Goal: Task Accomplishment & Management: Manage account settings

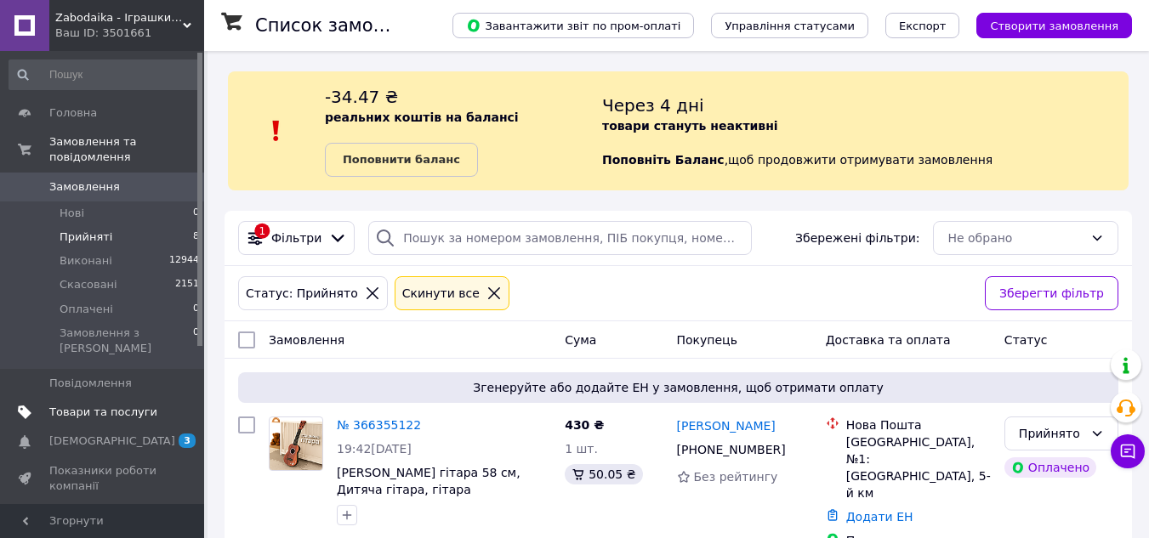
click at [102, 405] on span "Товари та послуги" at bounding box center [103, 412] width 108 height 15
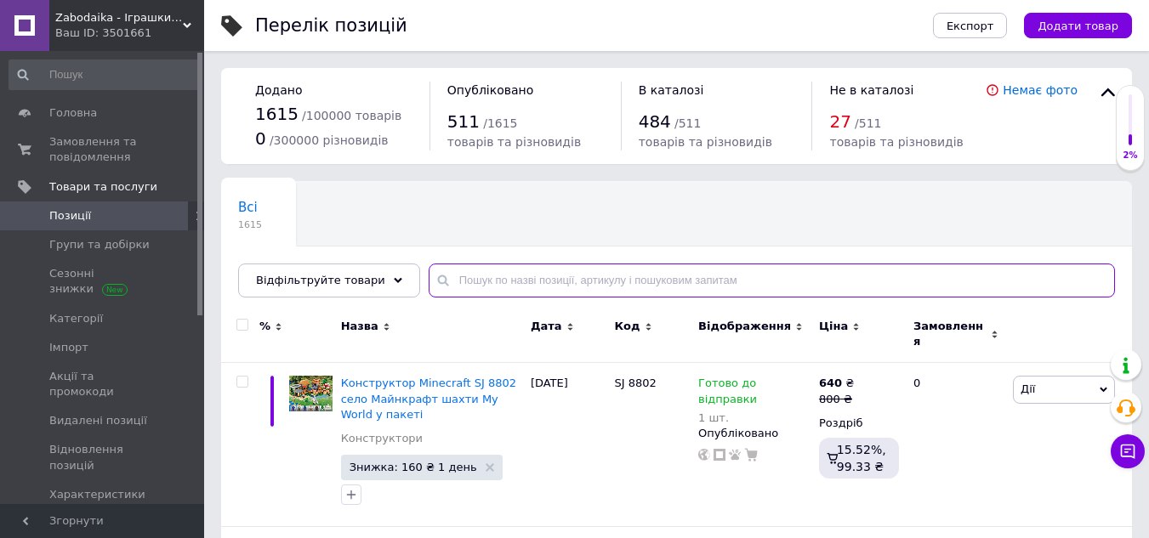
paste input "52047"
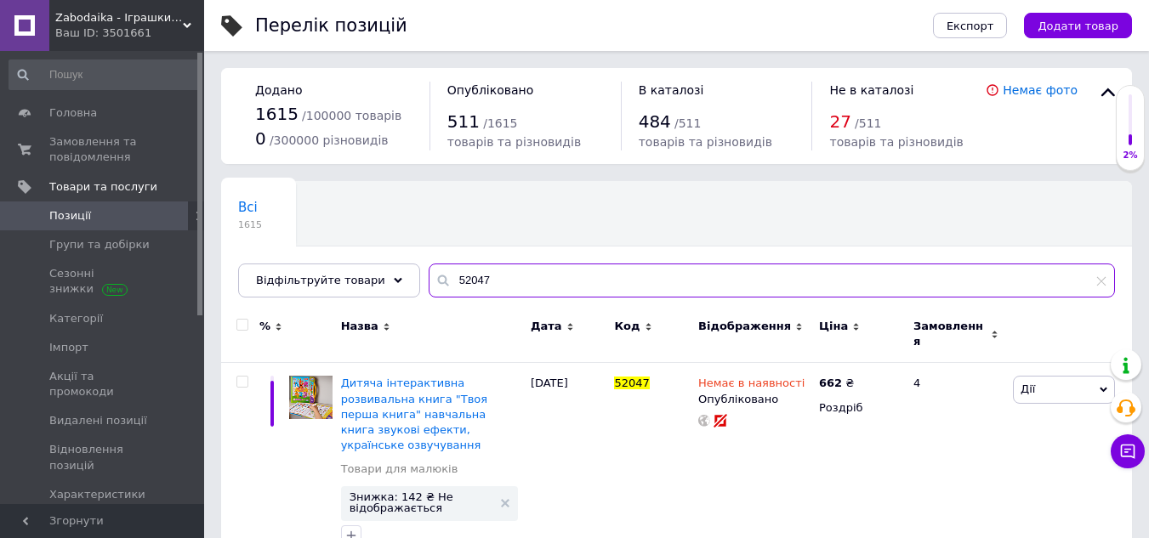
type input "52047"
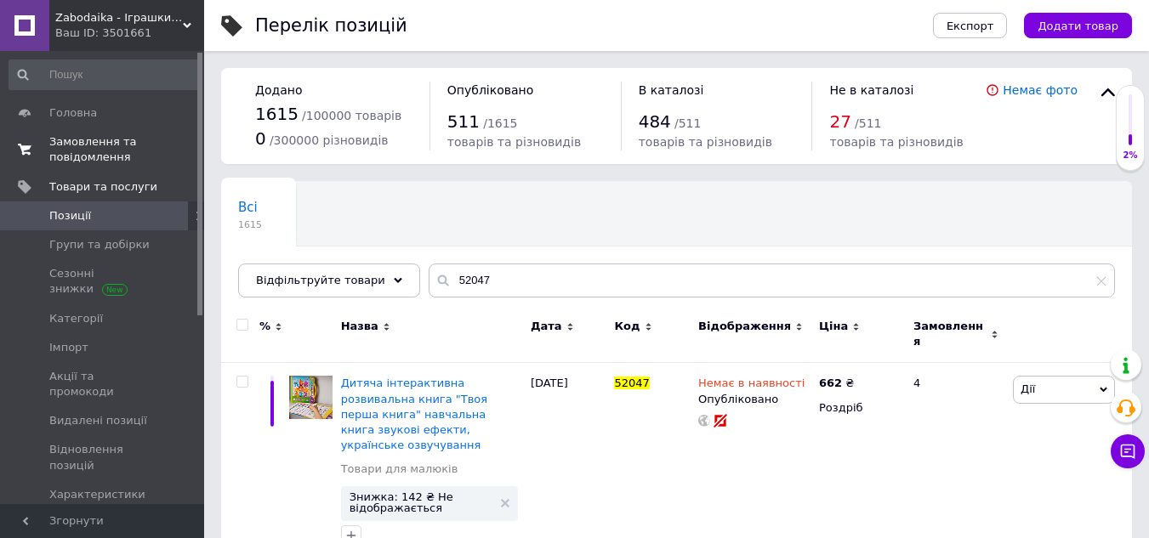
click at [79, 168] on link "Замовлення та повідомлення 0 0" at bounding box center [104, 150] width 209 height 44
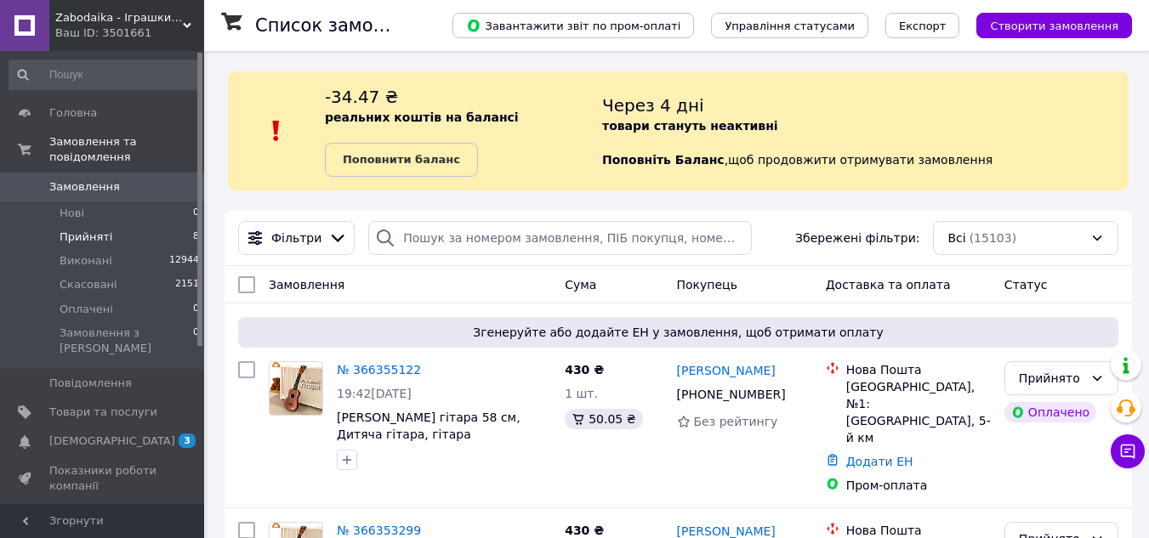
click at [115, 225] on li "Прийняті 8" at bounding box center [104, 237] width 209 height 24
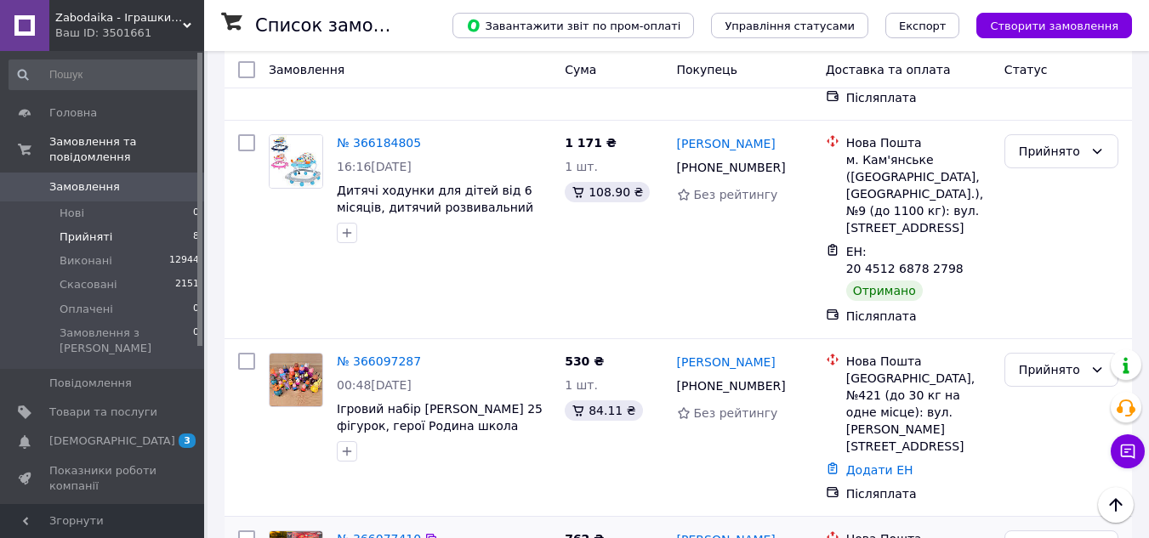
scroll to position [1127, 0]
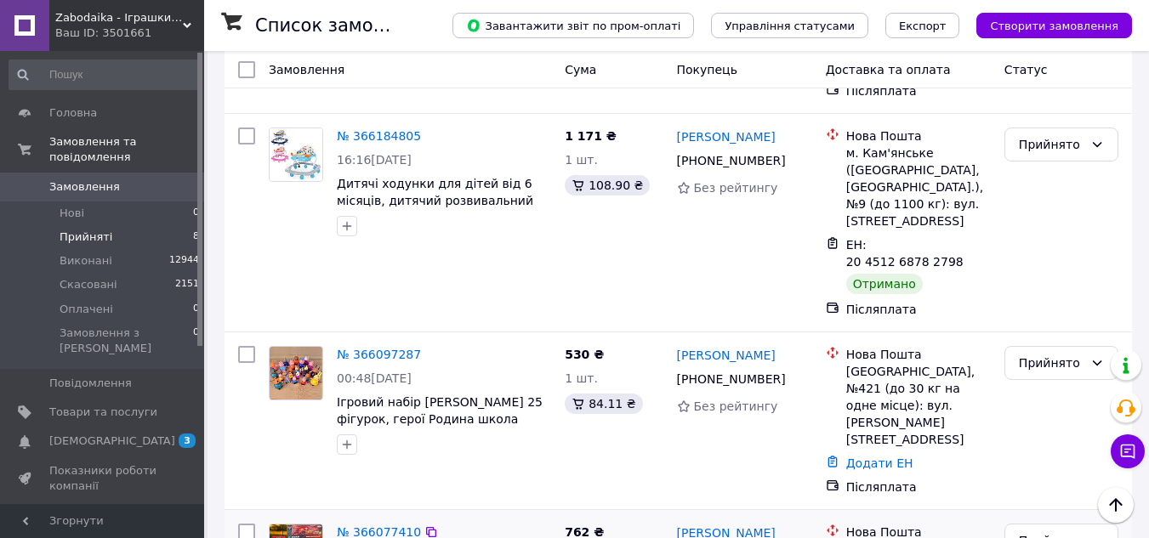
drag, startPoint x: 335, startPoint y: 428, endPoint x: 546, endPoint y: 444, distance: 211.6
copy span "Дитяча машина тачки Блискавка Маквін радіокеруванні джип 6777-47C"
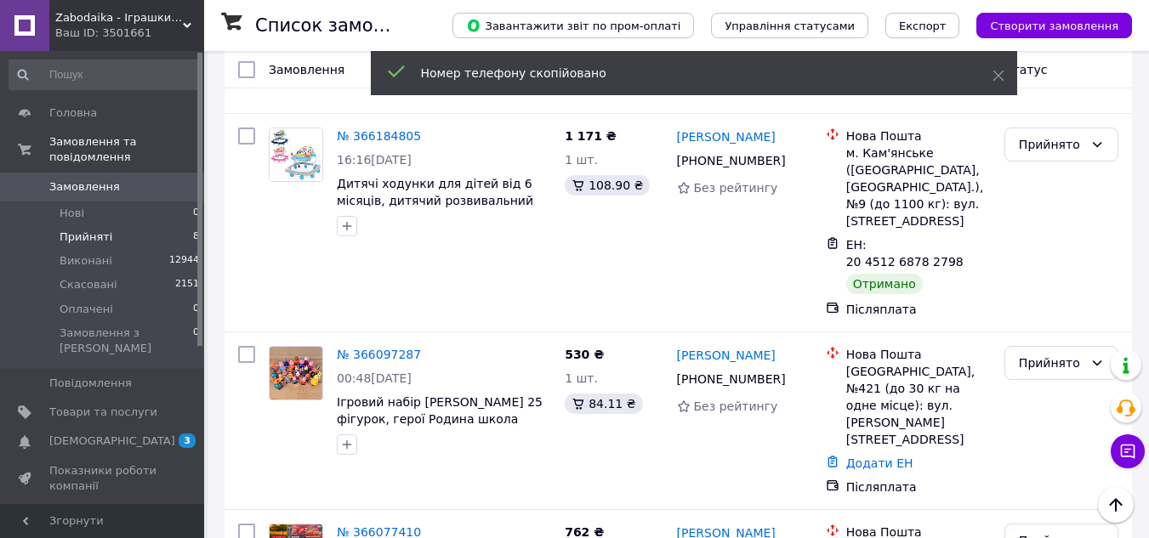
drag, startPoint x: 364, startPoint y: 381, endPoint x: 391, endPoint y: 322, distance: 65.5
click at [364, 526] on link "№ 366077410" at bounding box center [379, 533] width 84 height 14
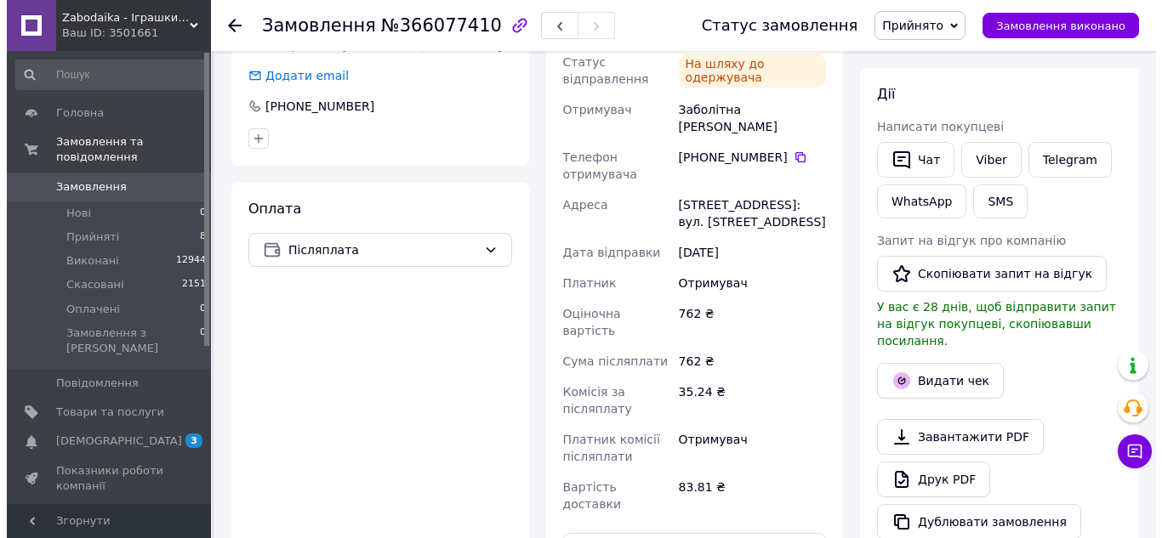
scroll to position [510, 0]
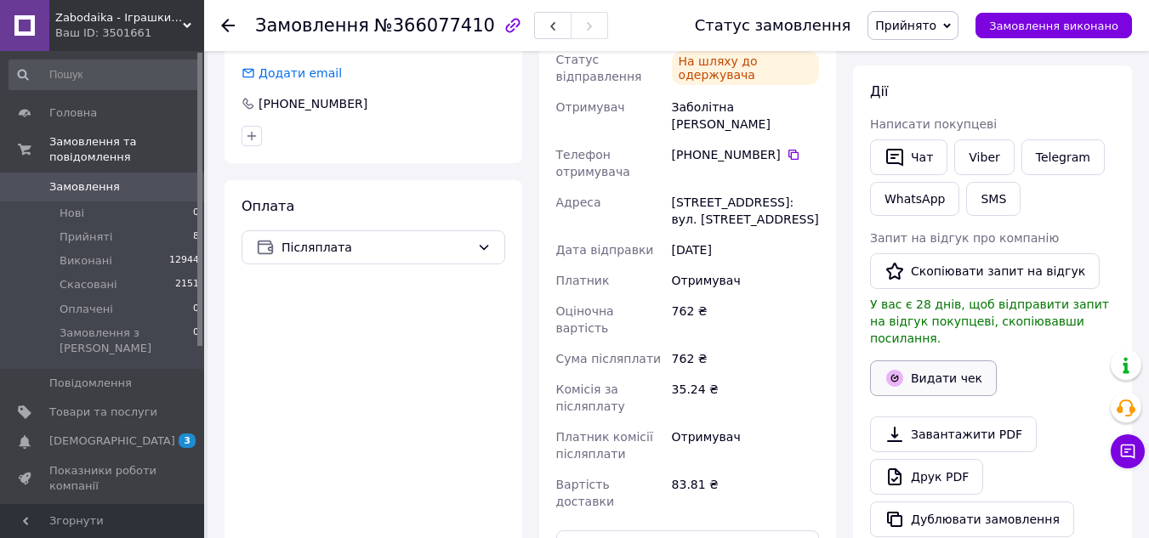
click at [921, 362] on button "Видати чек" at bounding box center [933, 379] width 127 height 36
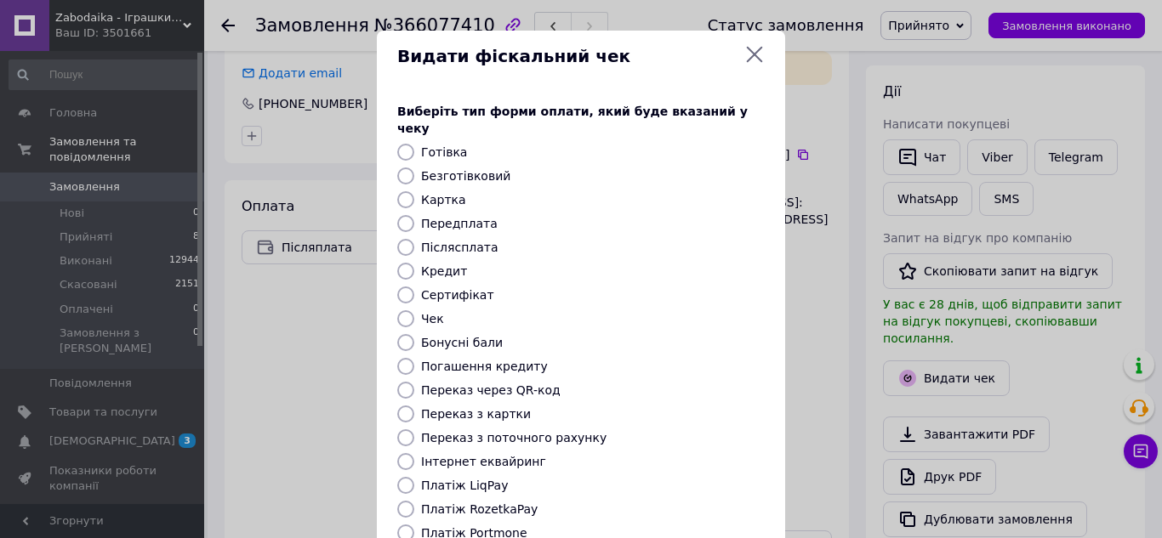
click at [402, 239] on input "Післясплата" at bounding box center [405, 247] width 17 height 17
radio input "true"
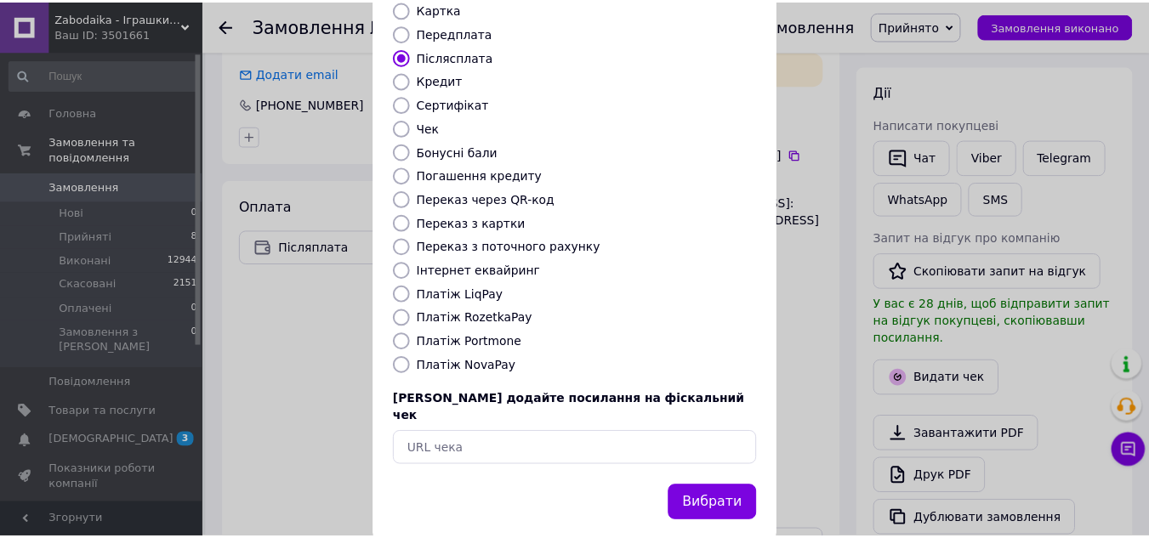
scroll to position [192, 0]
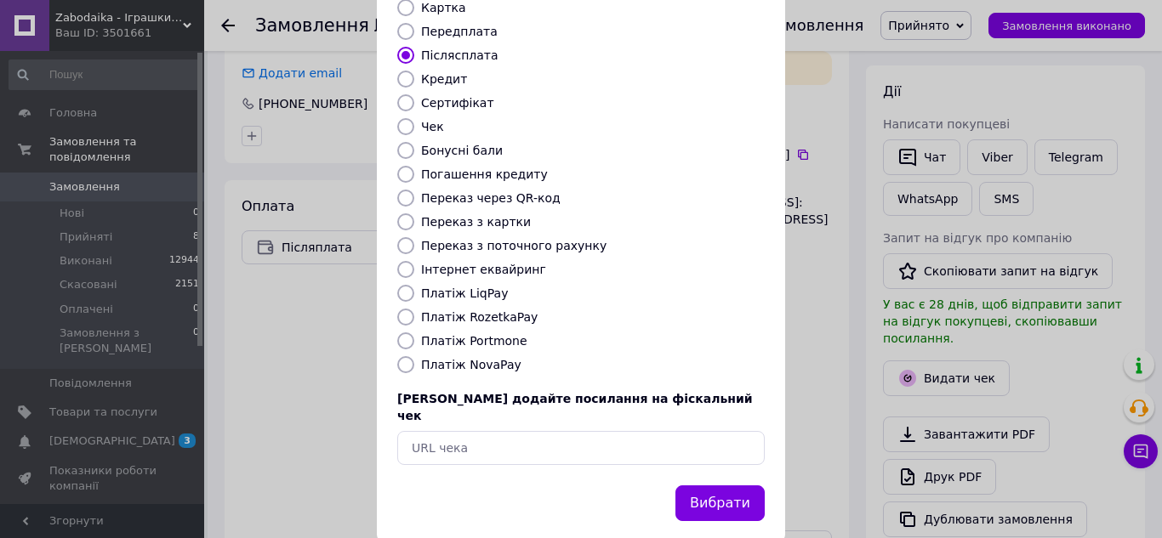
click at [722, 486] on button "Вибрати" at bounding box center [719, 504] width 89 height 37
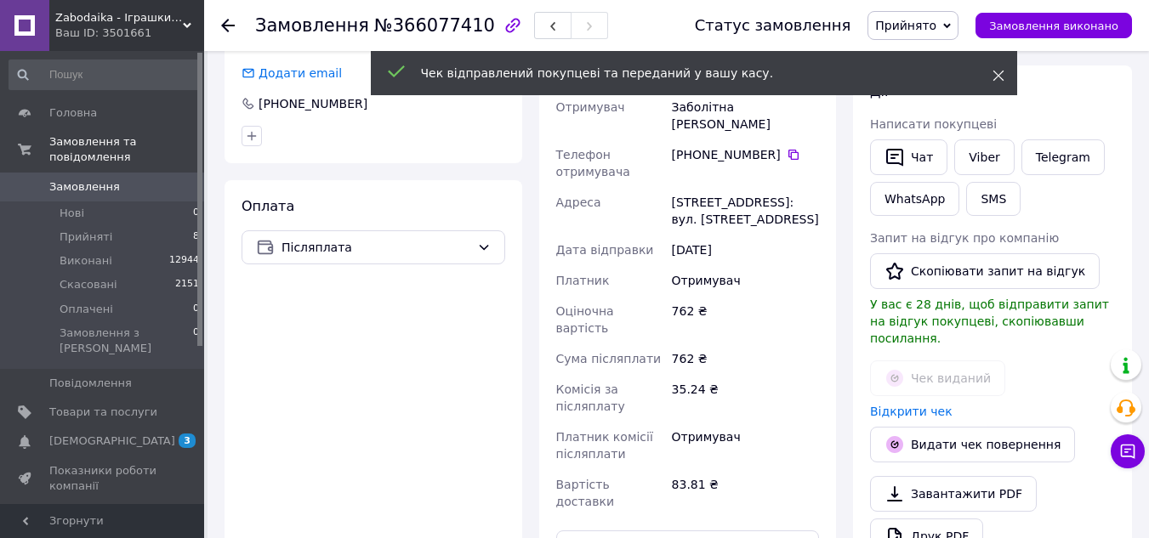
click at [1000, 78] on use at bounding box center [998, 76] width 11 height 11
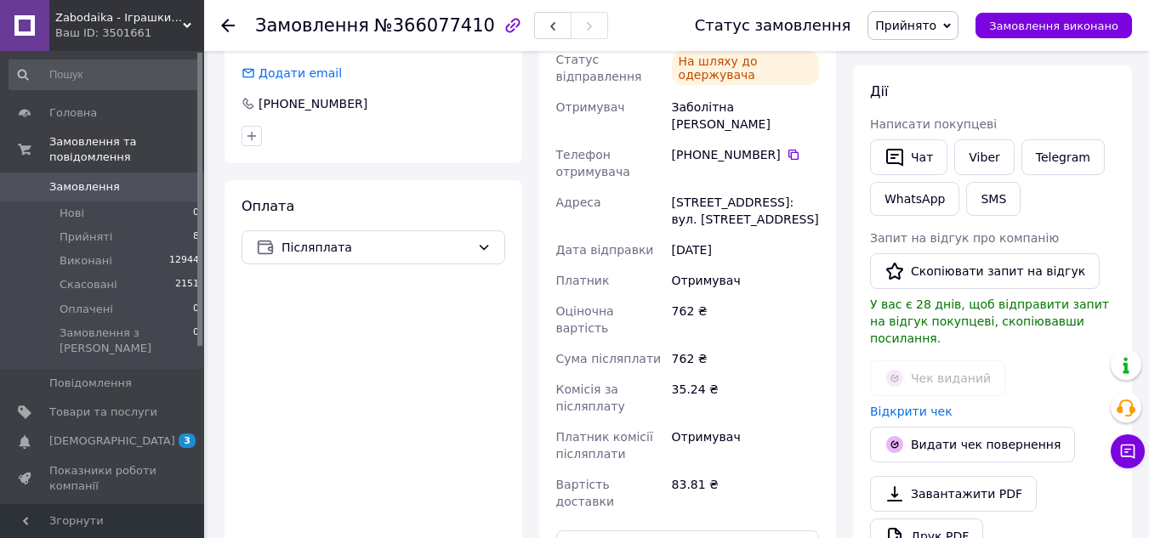
click at [937, 24] on span "Прийнято" at bounding box center [905, 26] width 61 height 14
click at [936, 59] on li "Виконано" at bounding box center [913, 60] width 89 height 26
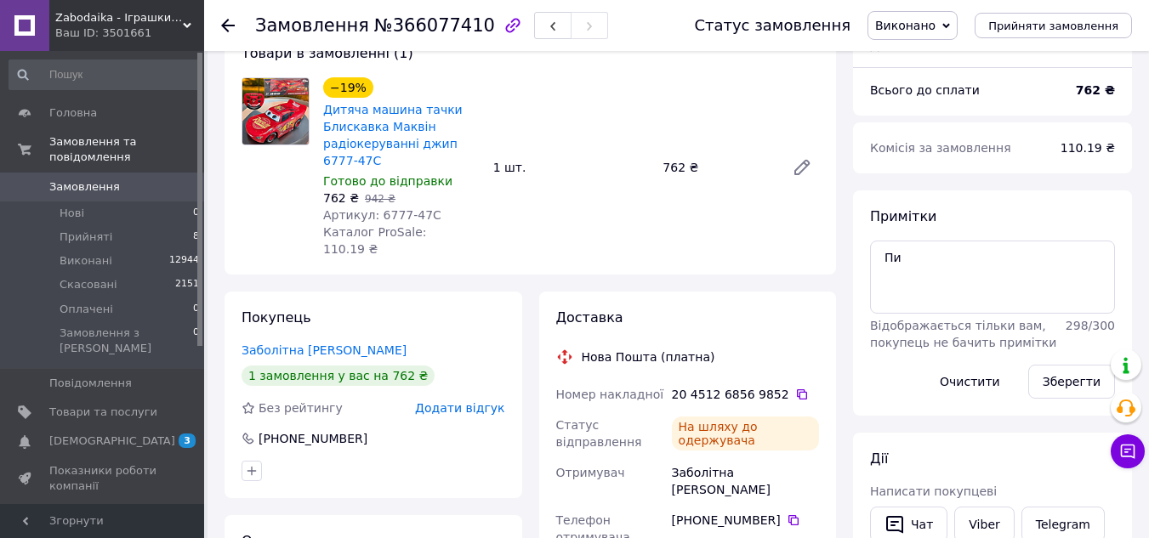
scroll to position [53, 0]
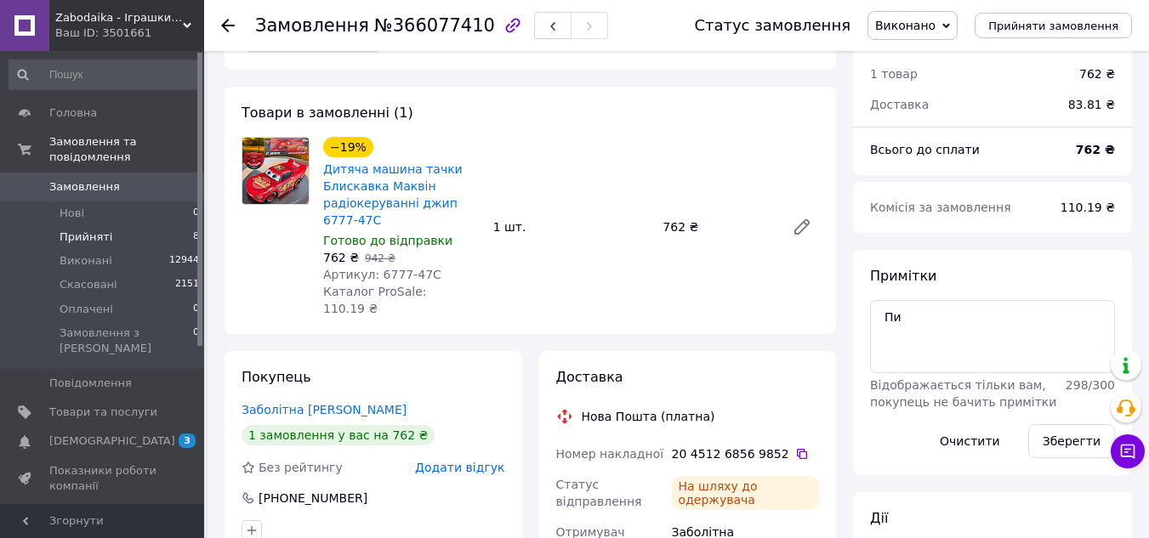
click at [55, 225] on li "Прийняті 8" at bounding box center [104, 237] width 209 height 24
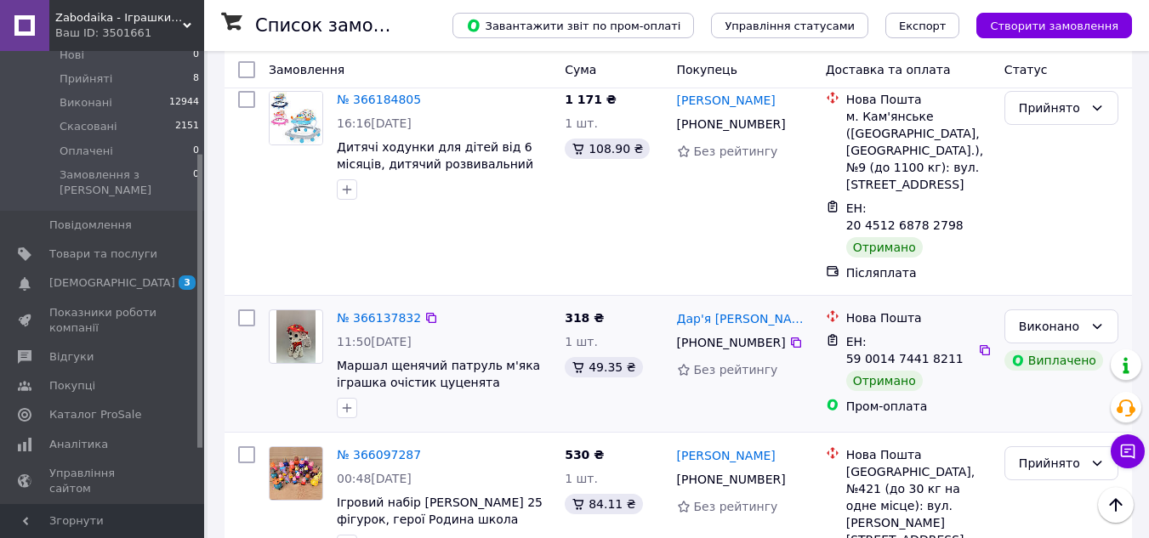
scroll to position [1106, 0]
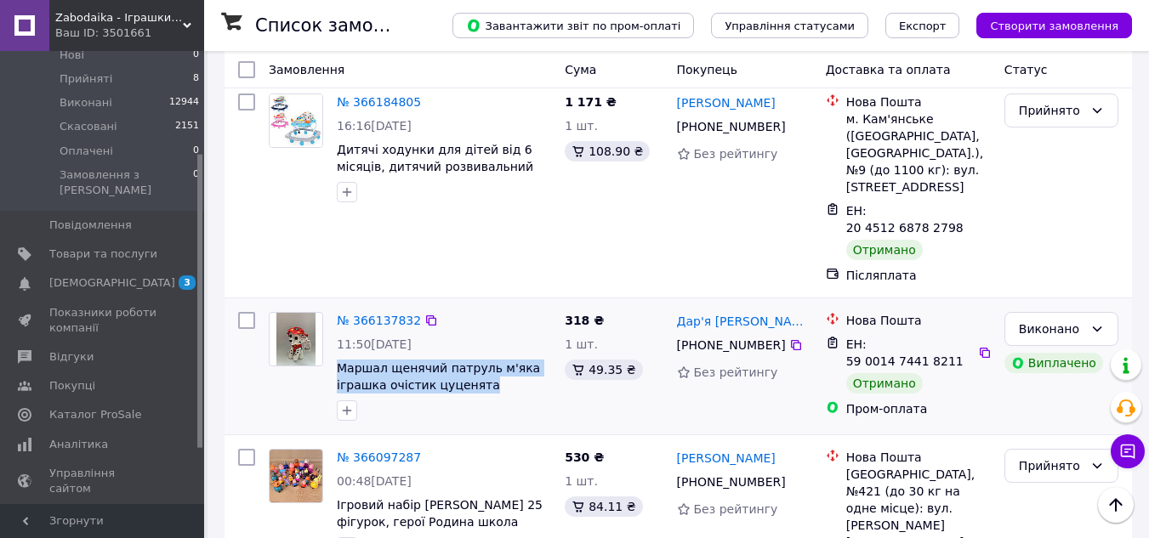
drag, startPoint x: 334, startPoint y: 246, endPoint x: 521, endPoint y: 268, distance: 187.6
click at [522, 305] on div "№ 366137832 11:50[DATE] Маршал щенячий патруль м'яка іграшка очістик цуценята р…" at bounding box center [444, 366] width 228 height 122
copy span "Маршал щенячий патруль м'яка іграшка очістик цуценята"
click at [789, 339] on icon at bounding box center [796, 346] width 14 height 14
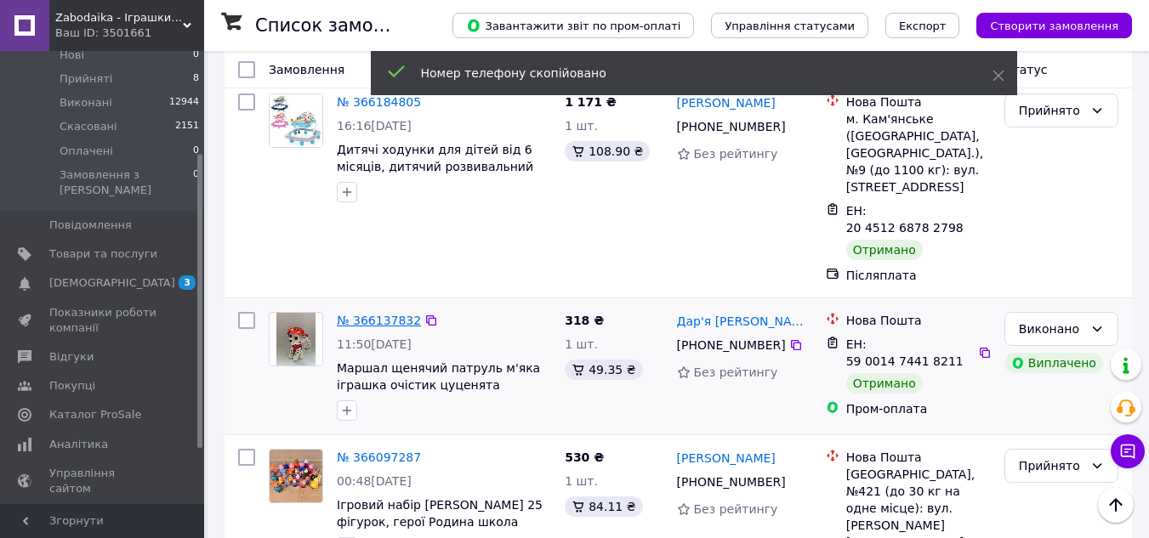
click at [384, 314] on link "№ 366137832" at bounding box center [379, 321] width 84 height 14
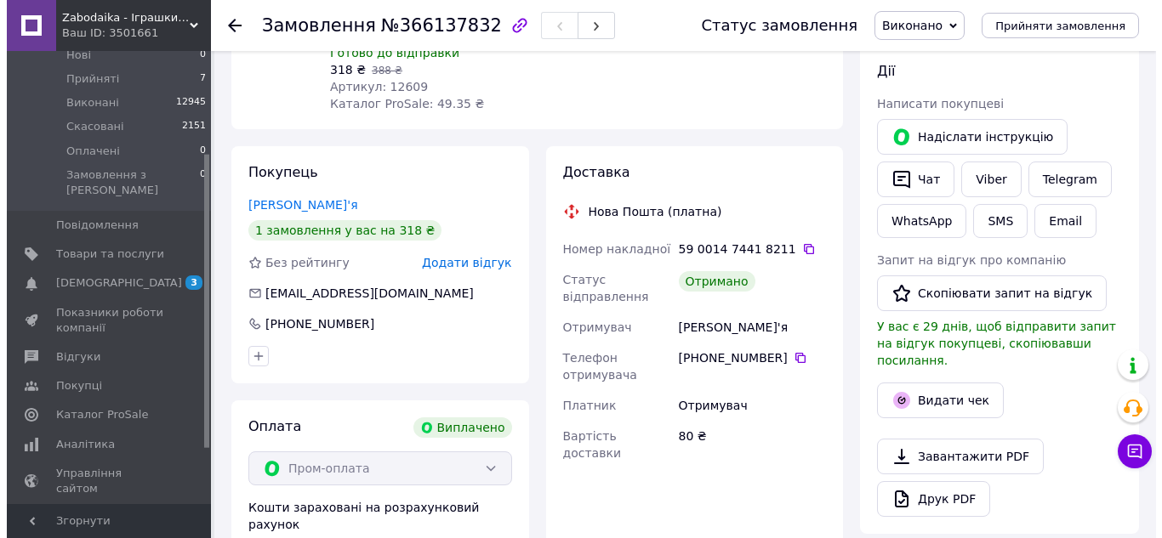
scroll to position [340, 0]
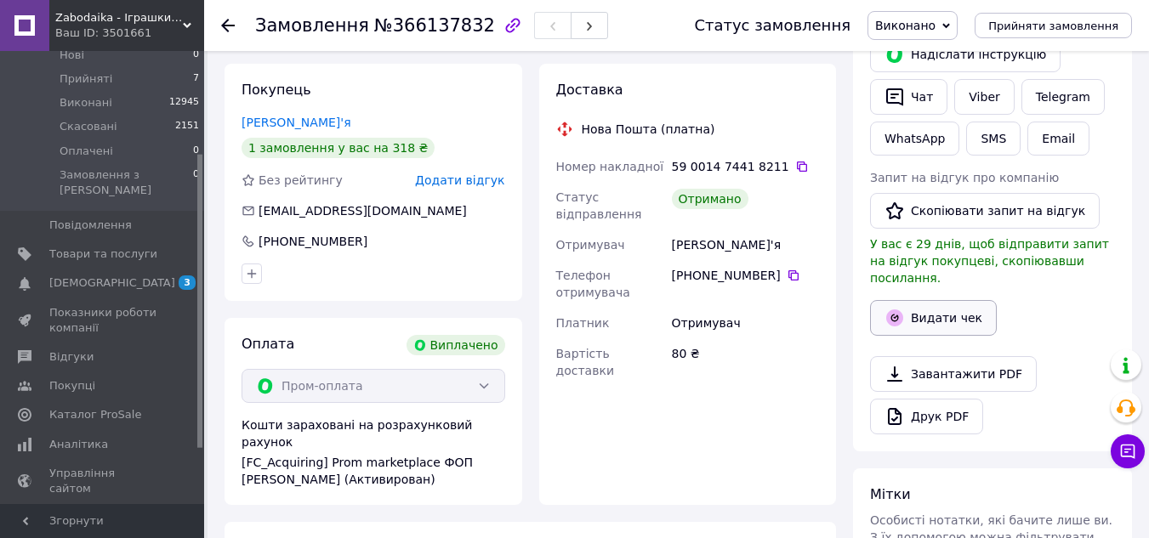
click at [926, 308] on button "Видати чек" at bounding box center [933, 318] width 127 height 36
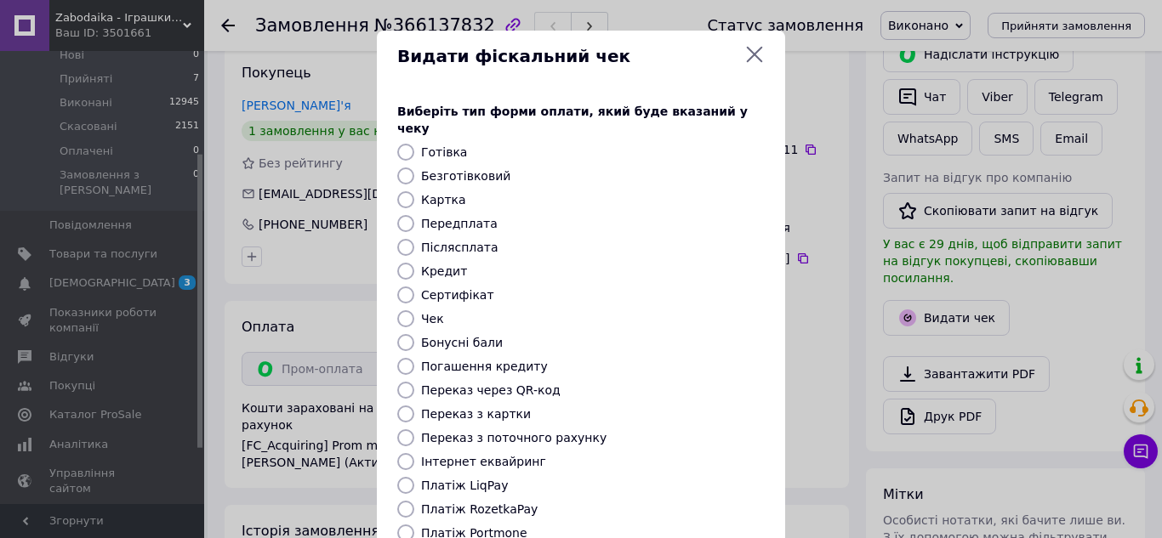
click at [403, 168] on input "Безготівковий" at bounding box center [405, 176] width 17 height 17
radio input "true"
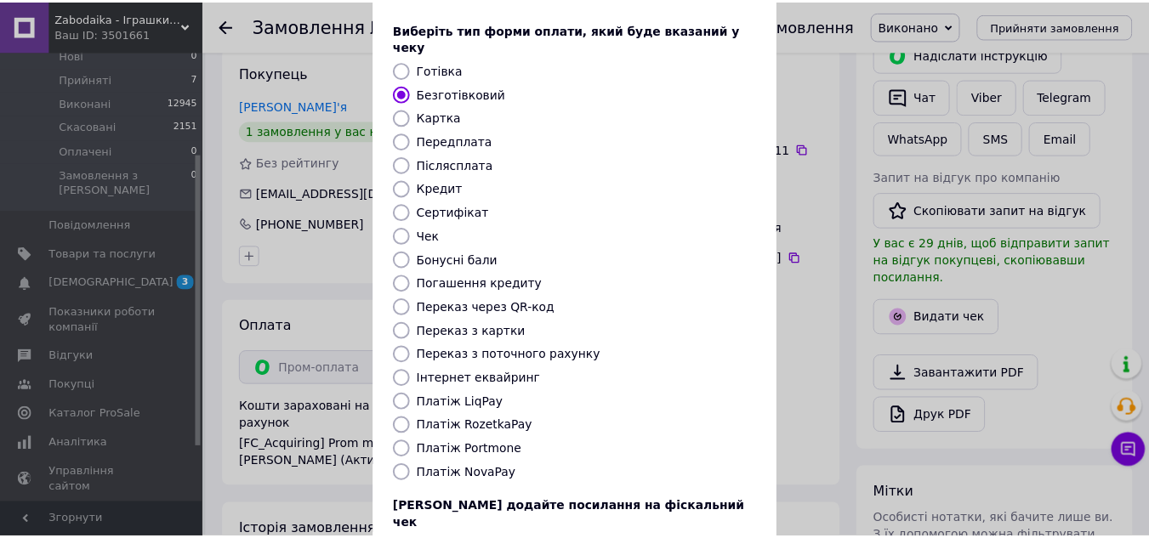
scroll to position [192, 0]
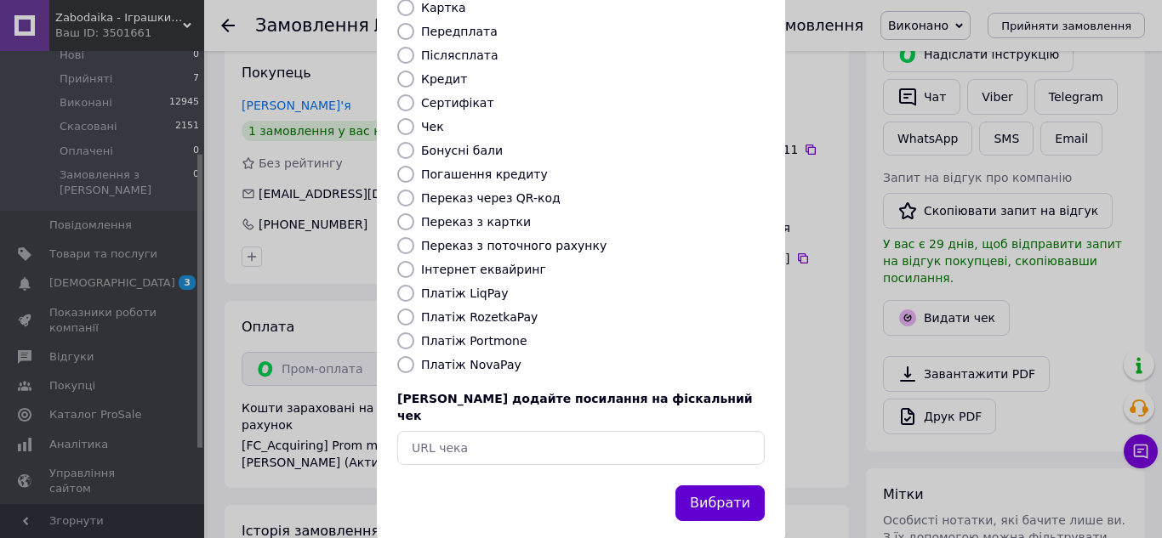
click at [712, 486] on button "Вибрати" at bounding box center [719, 504] width 89 height 37
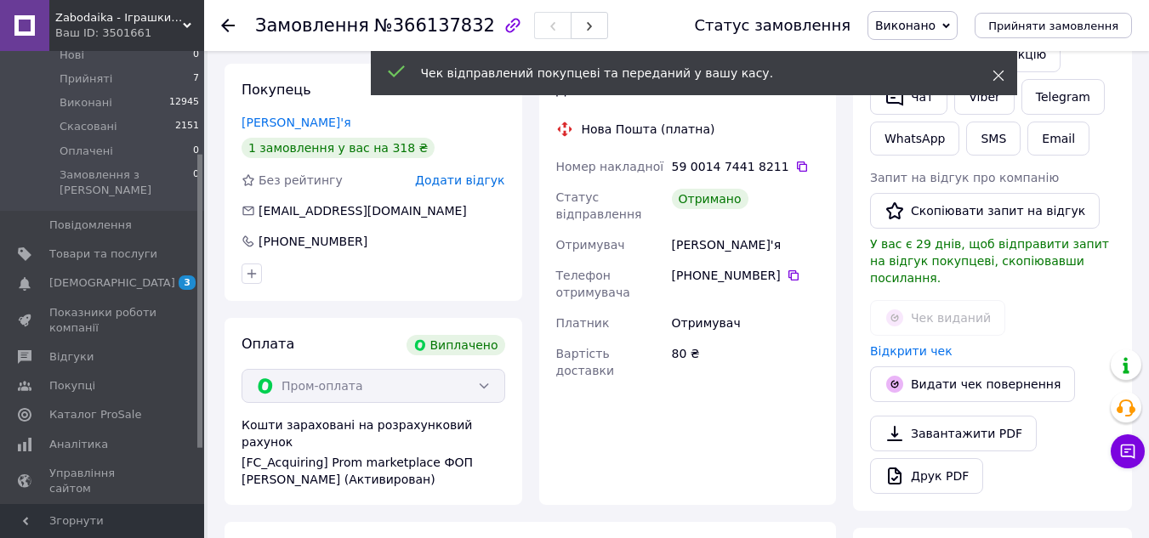
click at [1002, 69] on span at bounding box center [999, 75] width 12 height 17
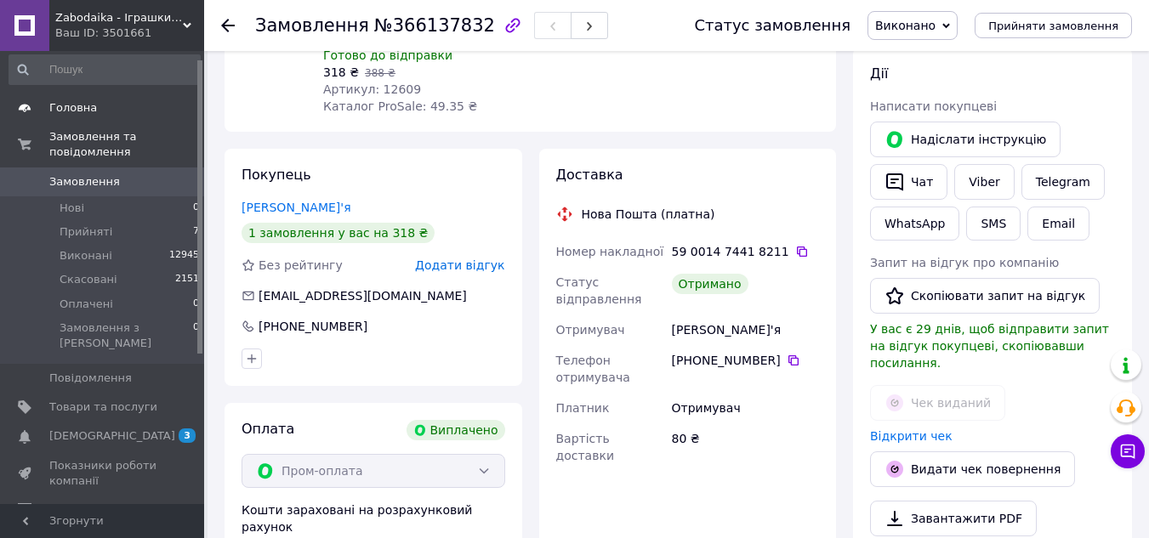
scroll to position [0, 0]
click at [83, 230] on span "Прийняті" at bounding box center [86, 237] width 53 height 15
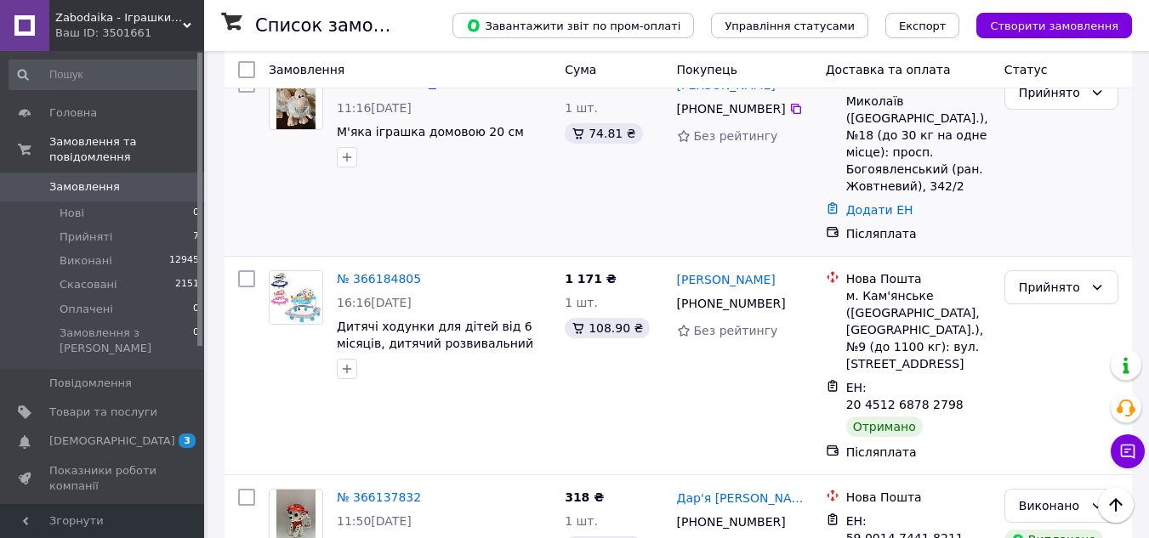
scroll to position [936, 0]
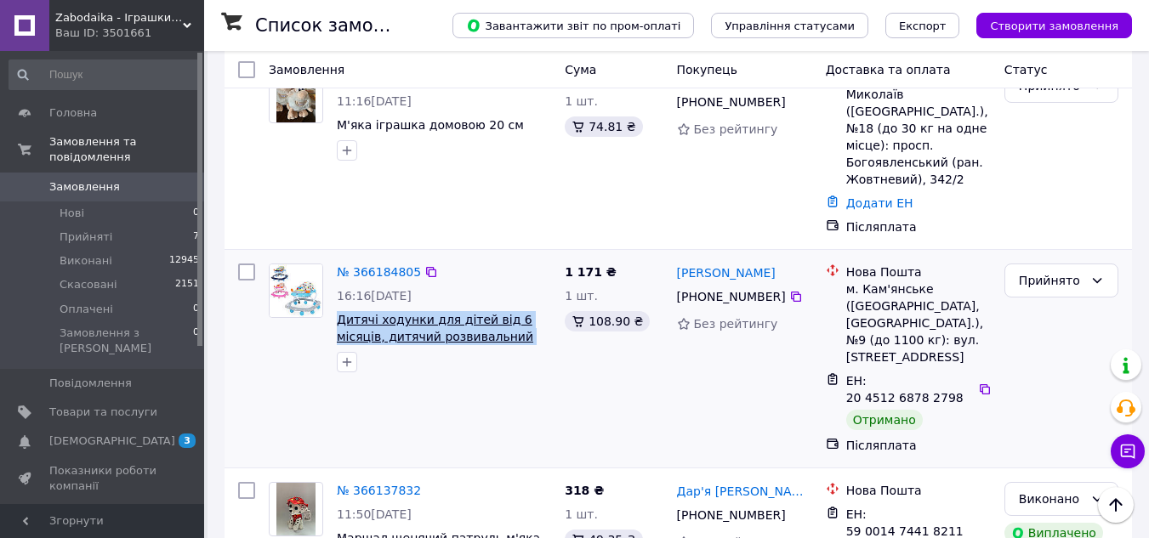
drag, startPoint x: 333, startPoint y: 238, endPoint x: 500, endPoint y: 248, distance: 167.0
click at [500, 257] on div "№ 366184805 16:16[DATE] Дитячі ходунки для дітей від 6 місяців, дитячий розвива…" at bounding box center [444, 318] width 228 height 122
copy span "Дитячі ходунки для дітей від 6 місяців, дитячий розвивальний музич"
click at [791, 292] on icon at bounding box center [796, 297] width 10 height 10
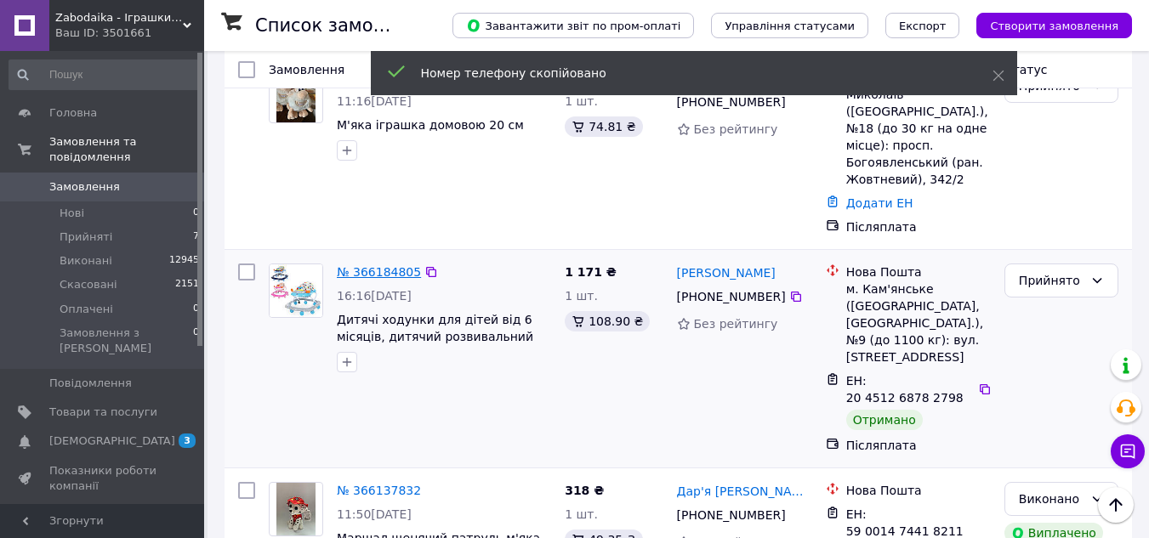
click at [373, 265] on link "№ 366184805" at bounding box center [379, 272] width 84 height 14
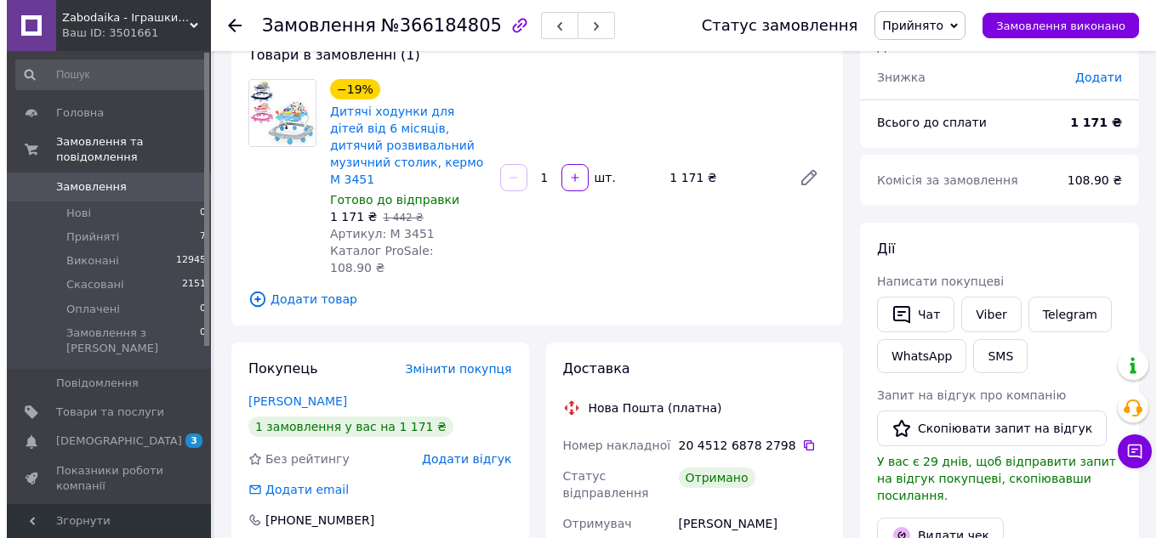
scroll to position [340, 0]
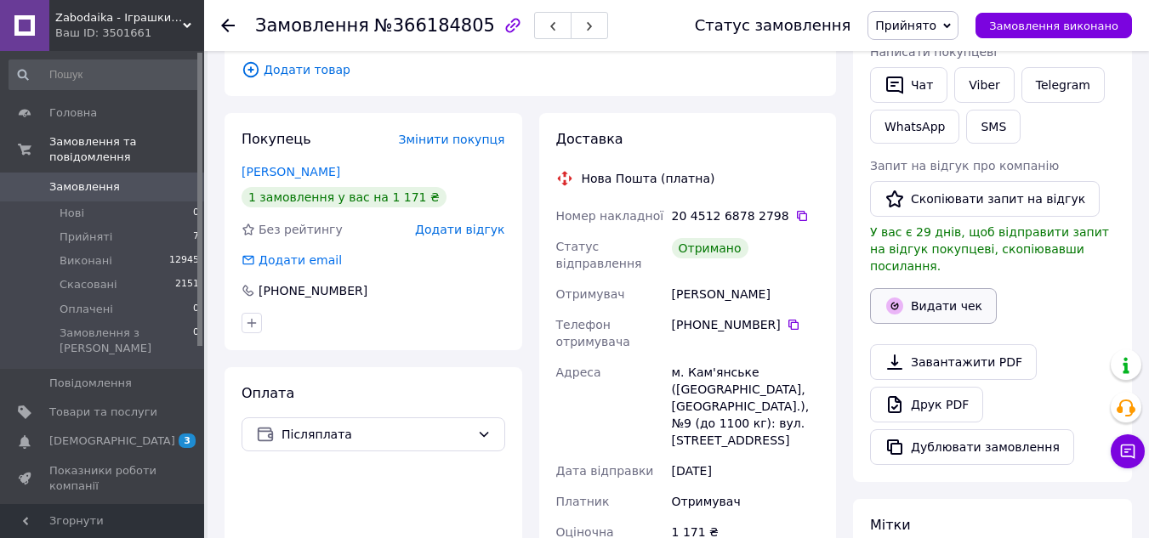
click at [946, 288] on button "Видати чек" at bounding box center [933, 306] width 127 height 36
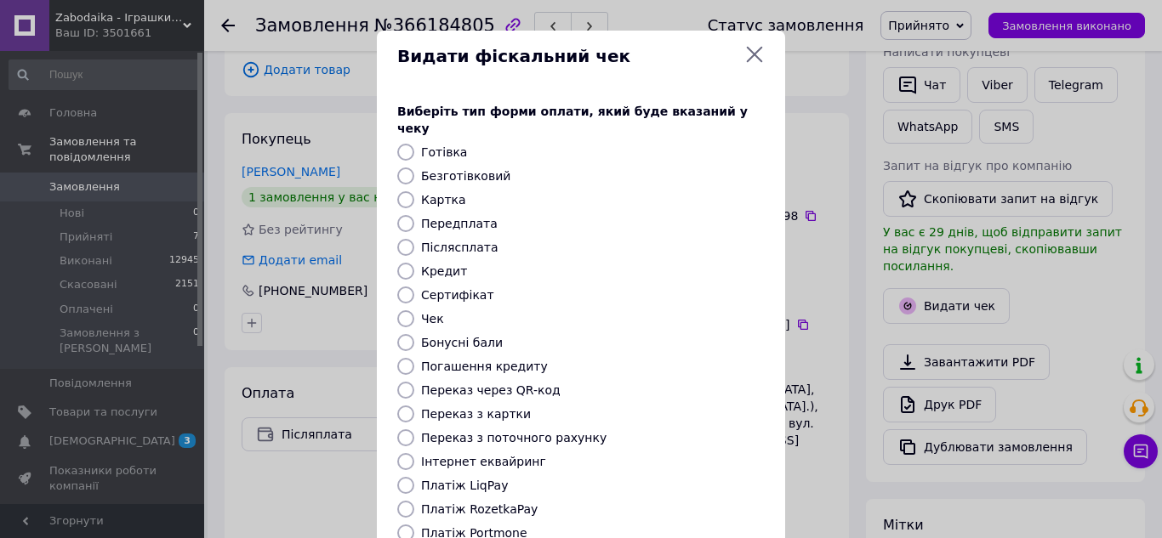
click at [408, 239] on input "Післясплата" at bounding box center [405, 247] width 17 height 17
radio input "true"
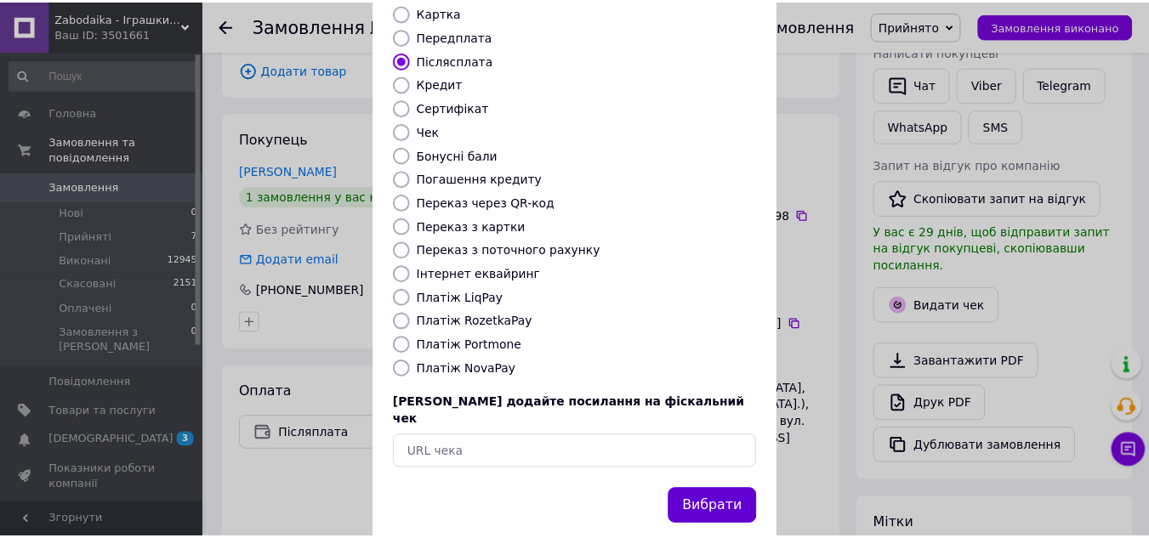
scroll to position [192, 0]
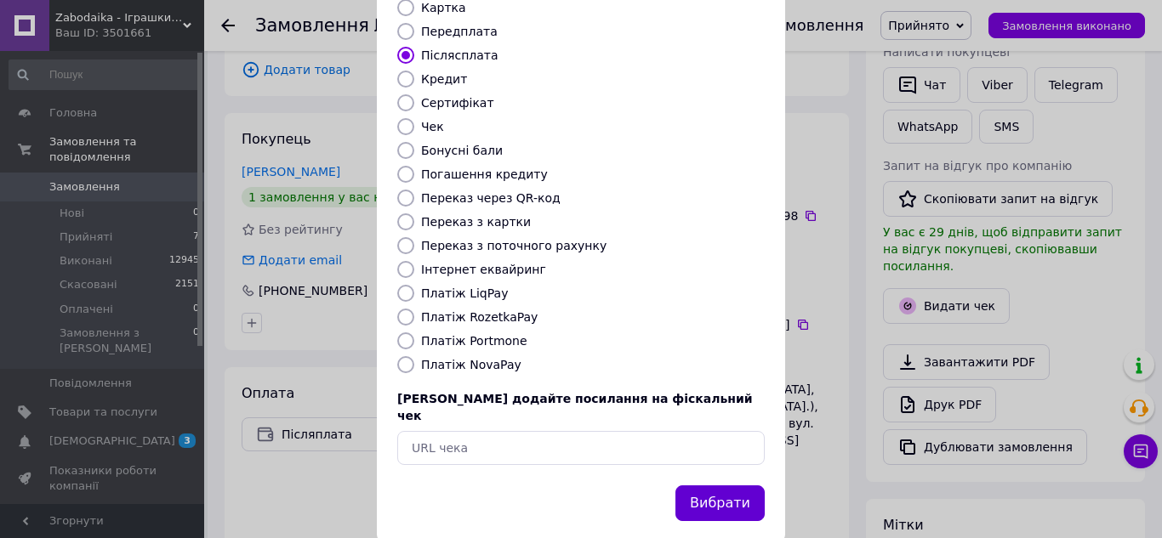
click at [714, 487] on button "Вибрати" at bounding box center [719, 504] width 89 height 37
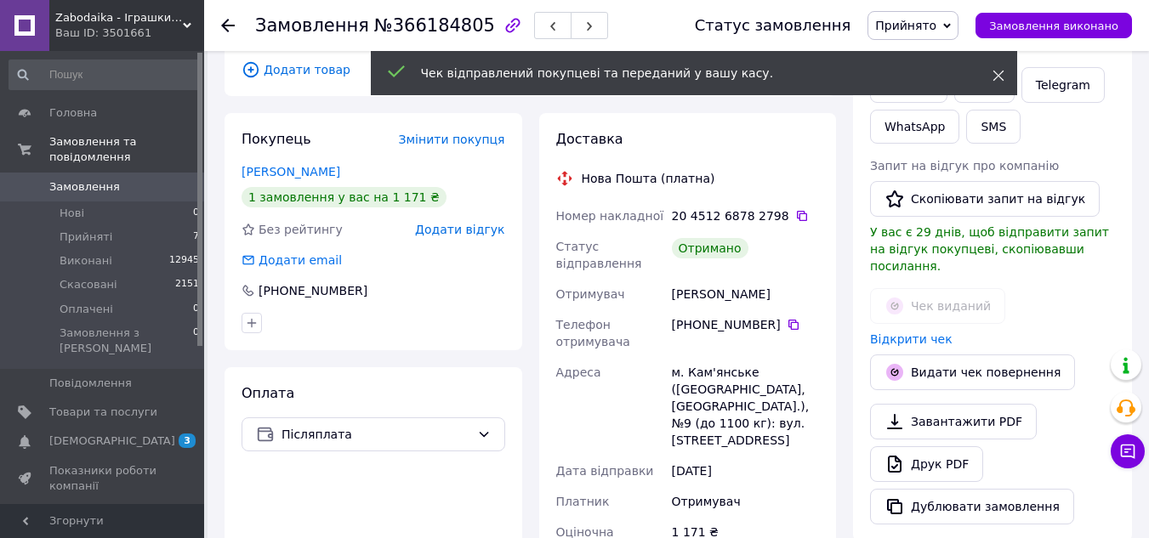
click at [1003, 77] on icon at bounding box center [999, 76] width 12 height 12
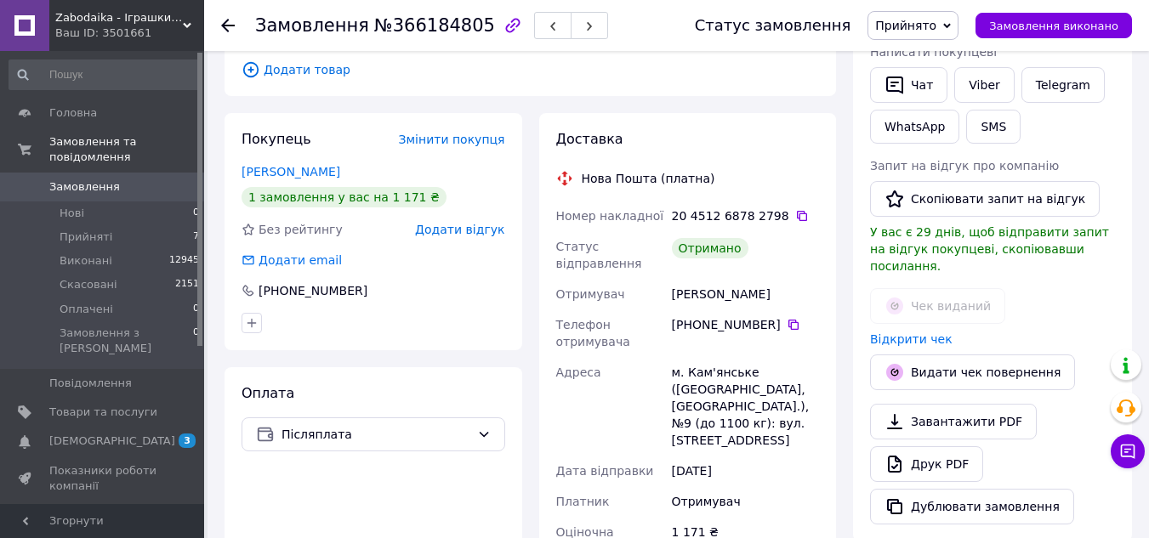
click at [959, 31] on span "Прийнято" at bounding box center [913, 25] width 91 height 29
click at [954, 61] on li "Виконано" at bounding box center [913, 60] width 89 height 26
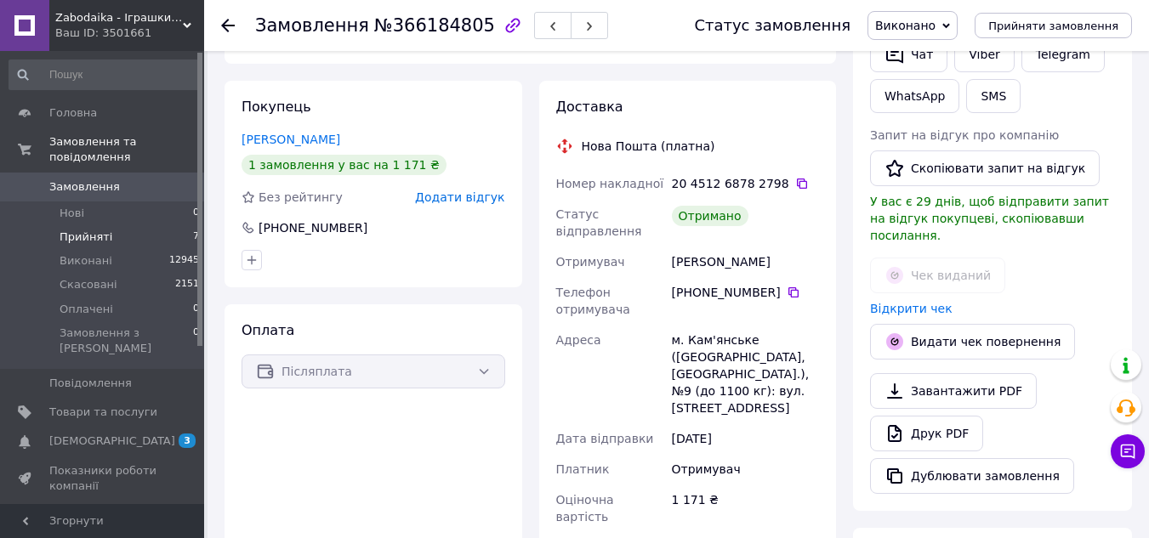
click at [83, 230] on span "Прийняті" at bounding box center [86, 237] width 53 height 15
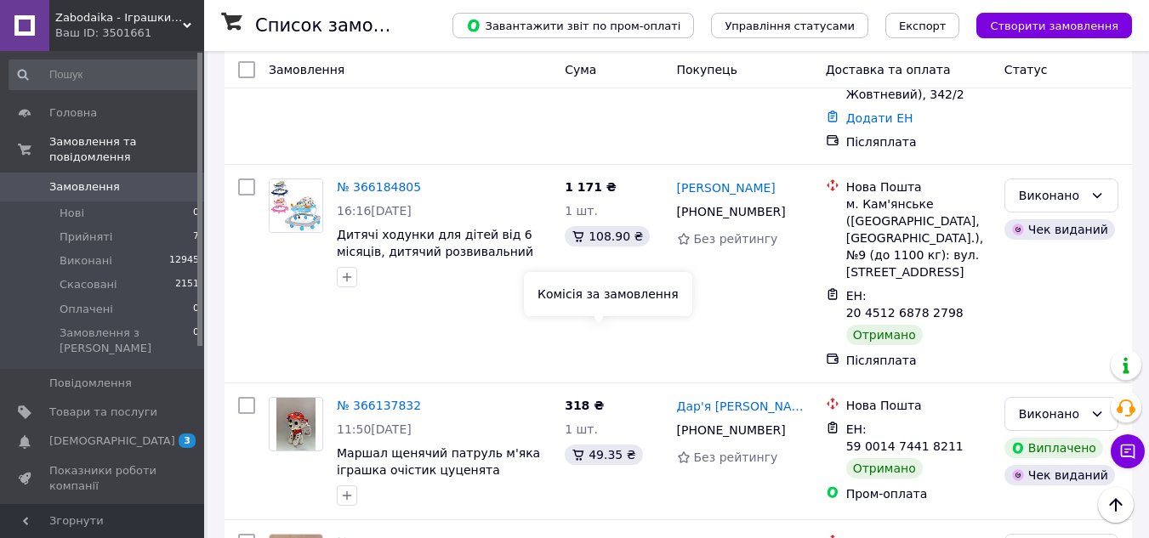
scroll to position [1106, 0]
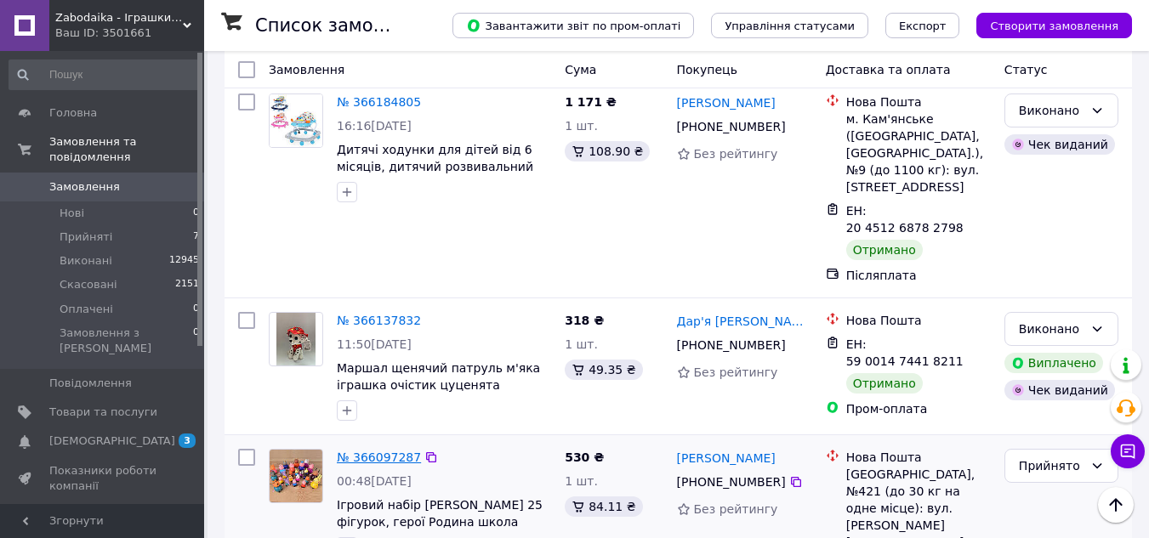
click at [382, 451] on link "№ 366097287" at bounding box center [379, 458] width 84 height 14
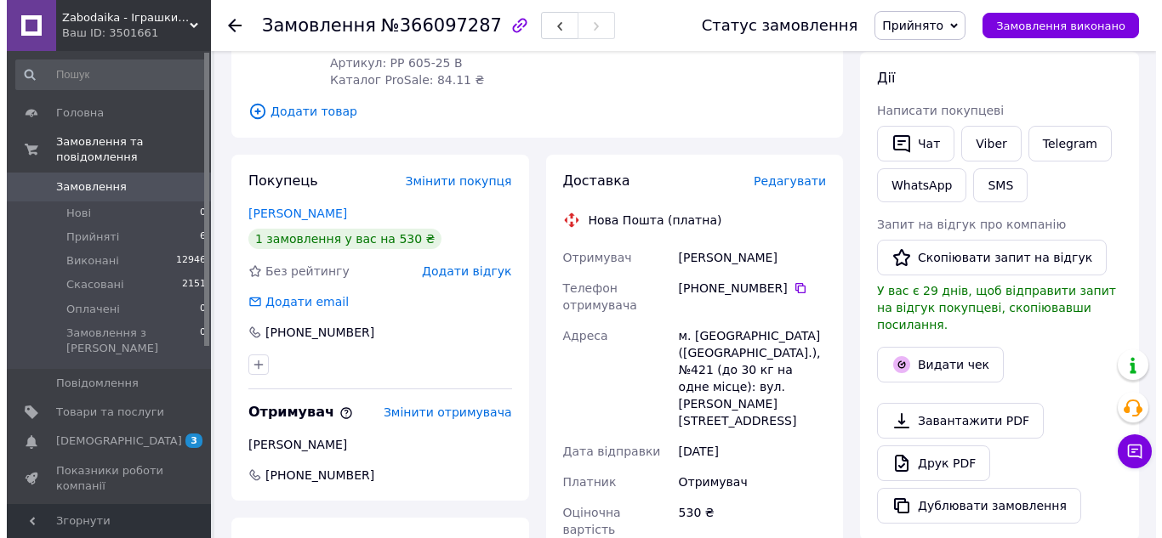
scroll to position [340, 0]
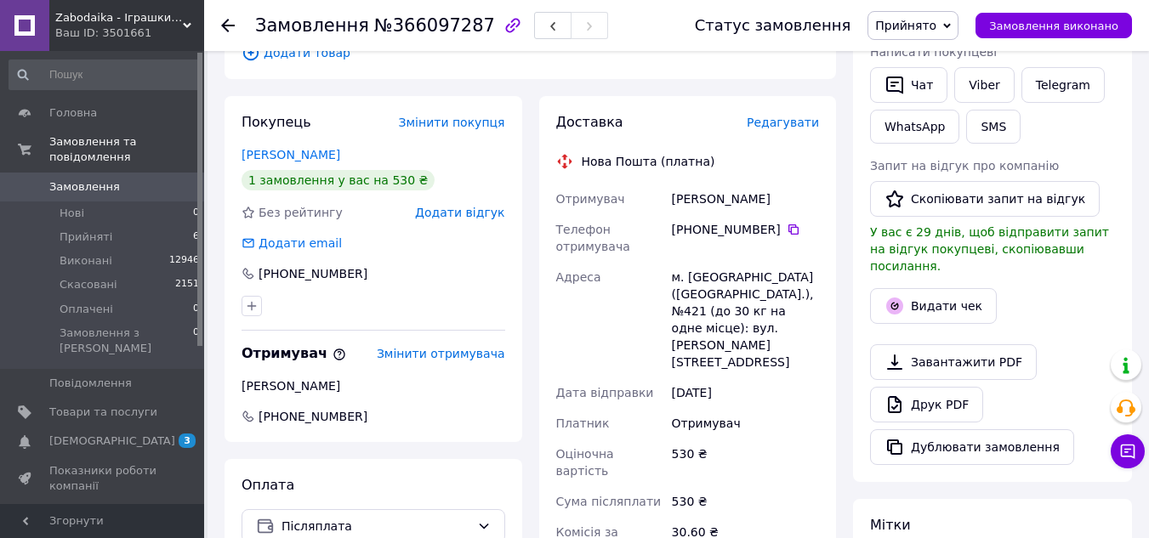
click at [777, 116] on span "Редагувати" at bounding box center [783, 123] width 72 height 14
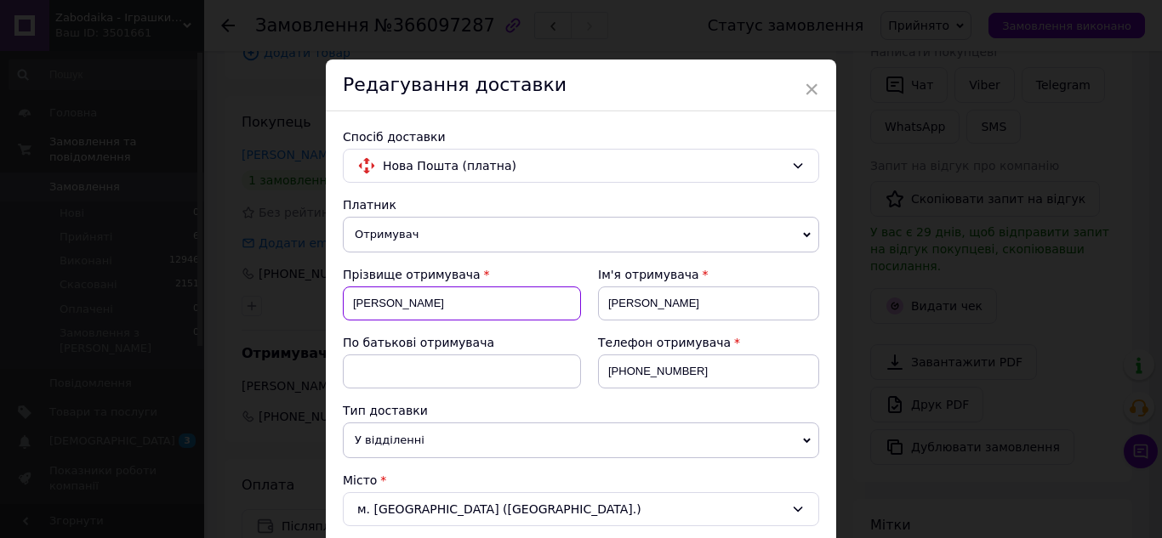
click at [449, 308] on input "[PERSON_NAME]" at bounding box center [462, 304] width 238 height 34
drag, startPoint x: 776, startPoint y: 369, endPoint x: 574, endPoint y: 361, distance: 201.8
click at [581, 367] on div "Телефон отримувача [PHONE_NUMBER]" at bounding box center [700, 368] width 238 height 68
paste input "37090057"
type input "[PHONE_NUMBER]"
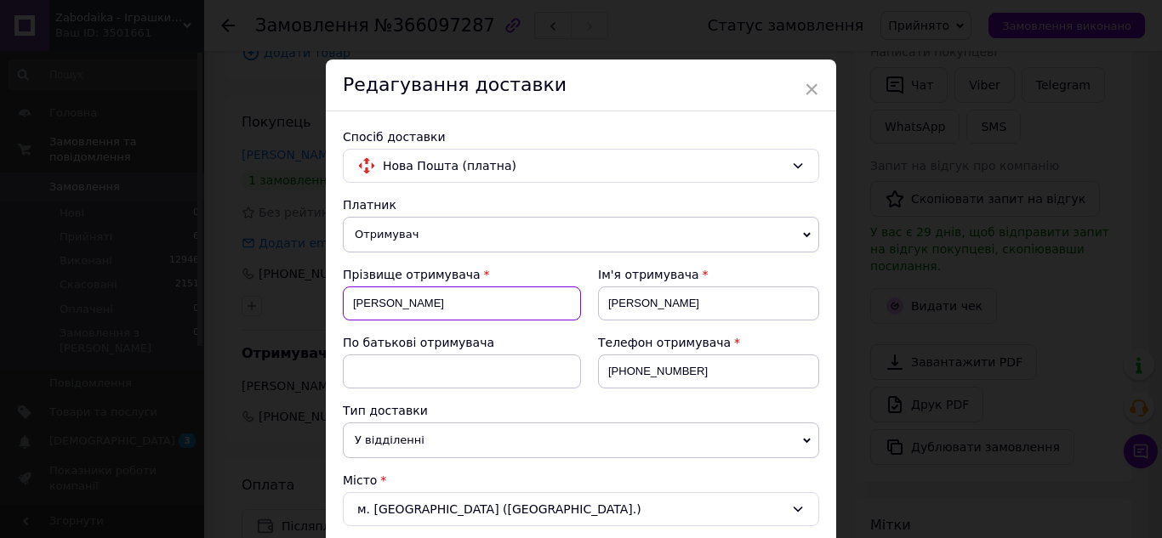
drag, startPoint x: 471, startPoint y: 308, endPoint x: 339, endPoint y: 307, distance: 131.9
paste input "[PERSON_NAME]"
type input "[PERSON_NAME]"
drag, startPoint x: 652, startPoint y: 304, endPoint x: 576, endPoint y: 303, distance: 75.7
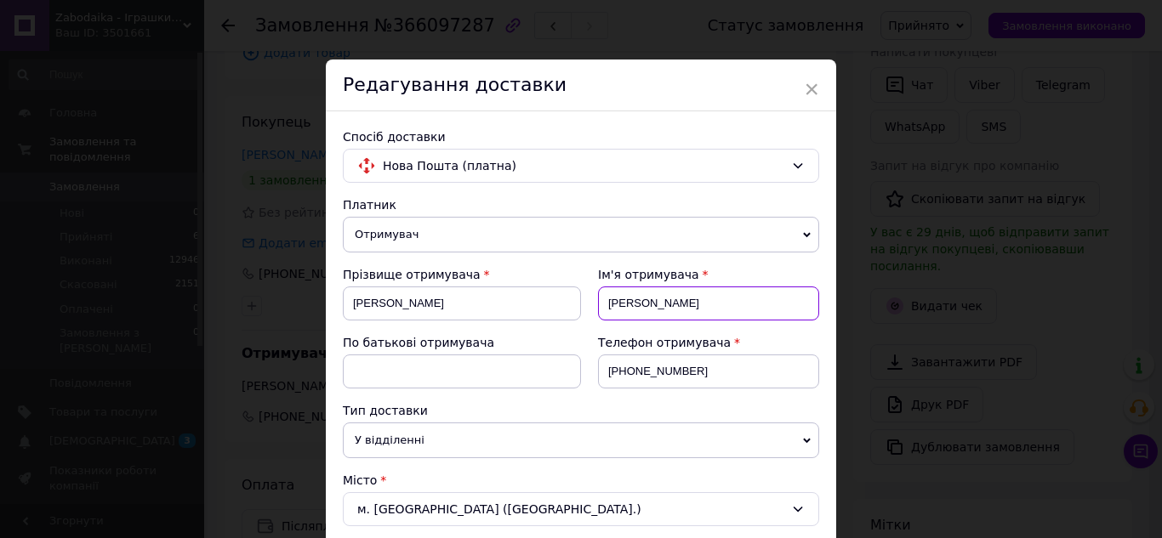
click at [576, 303] on div "Прізвище отримувача [PERSON_NAME] Ім'я отримувача [PERSON_NAME] батькові отриму…" at bounding box center [581, 334] width 476 height 136
paste input "итряченко [PERSON_NAME]"
drag, startPoint x: 669, startPoint y: 303, endPoint x: 527, endPoint y: 320, distance: 142.2
click at [527, 320] on div "Прізвище отримувача [PERSON_NAME] Ім'я отримувача [PERSON_NAME] батькові отриму…" at bounding box center [581, 334] width 476 height 136
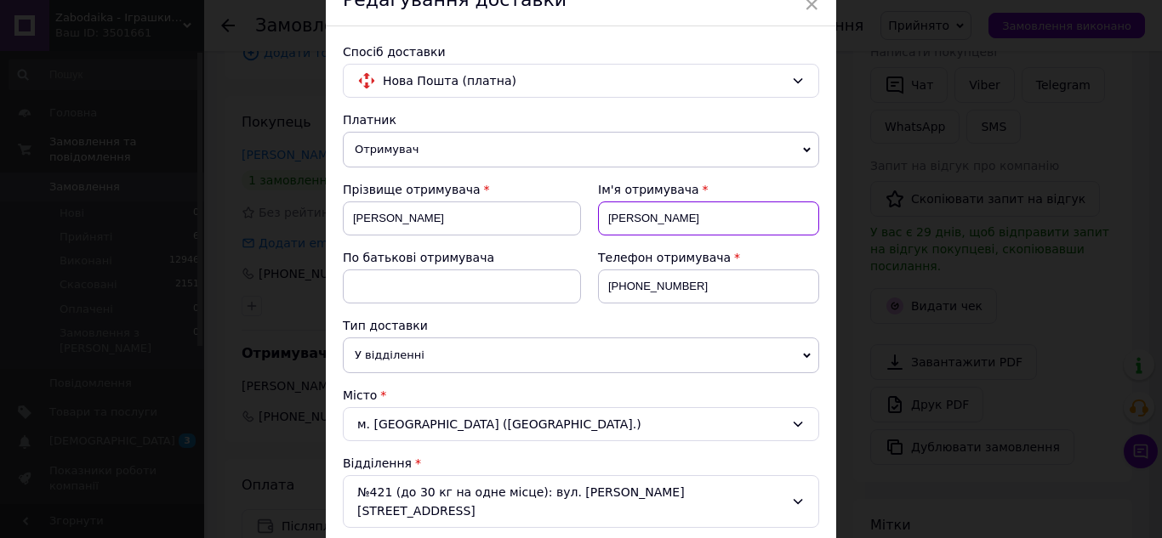
scroll to position [170, 0]
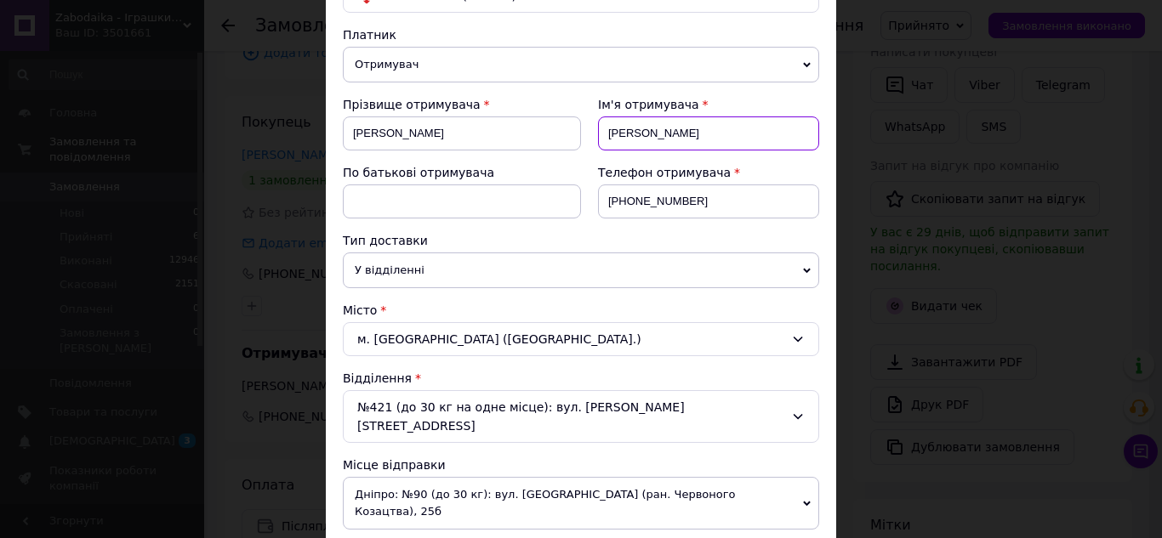
type input "[PERSON_NAME]"
click at [510, 411] on div "№421 (до 30 кг на одне місце): вул. [PERSON_NAME][STREET_ADDRESS]" at bounding box center [581, 416] width 476 height 53
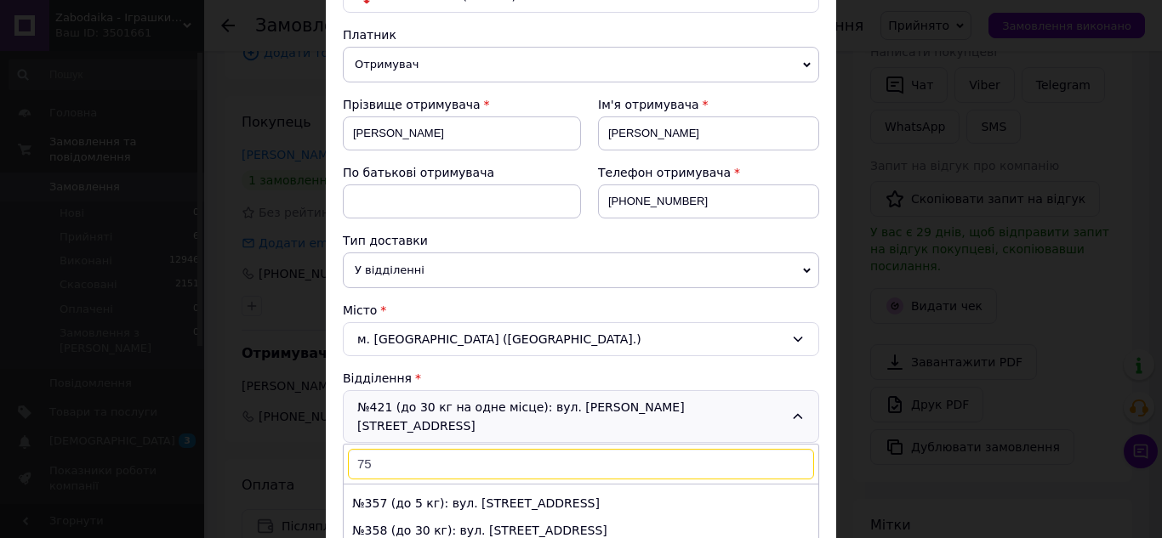
scroll to position [0, 0]
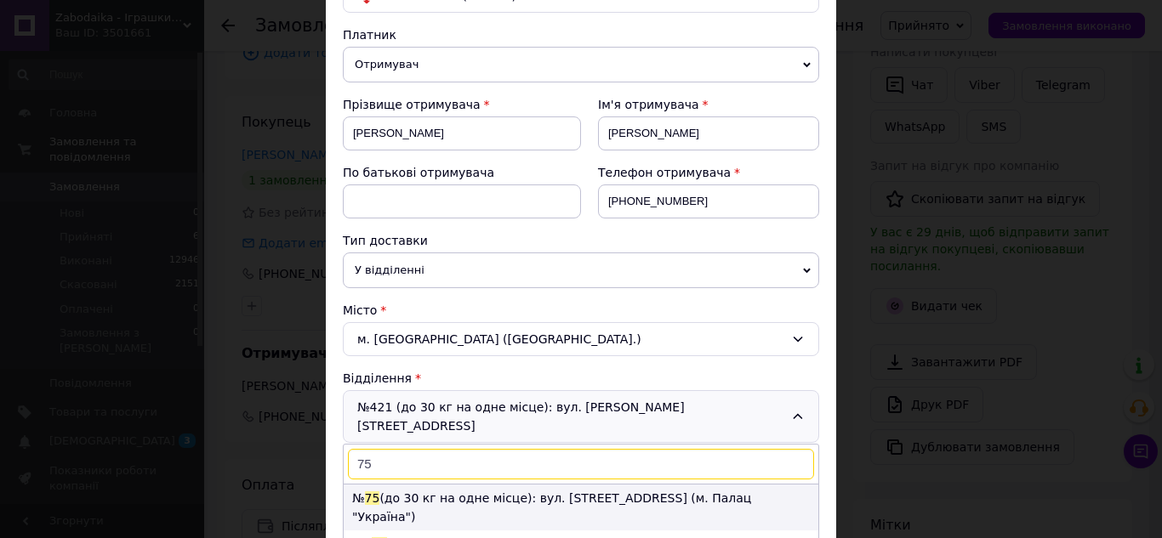
type input "75"
click at [425, 485] on li "№ 75 (до 30 кг на одне місце): вул. [STREET_ADDRESS] (м. Палац "Україна")" at bounding box center [581, 508] width 475 height 46
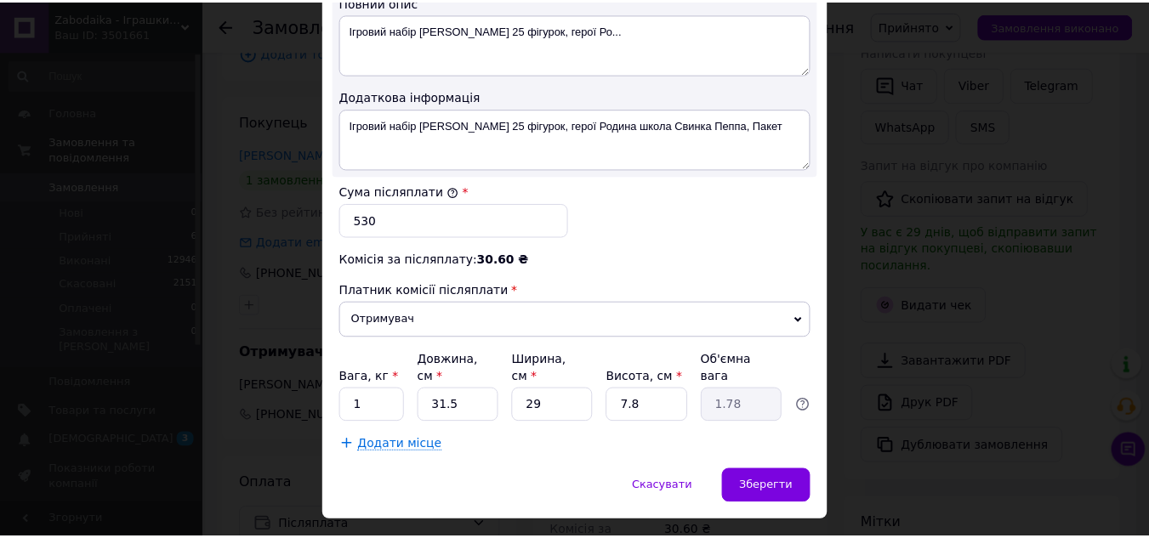
scroll to position [969, 0]
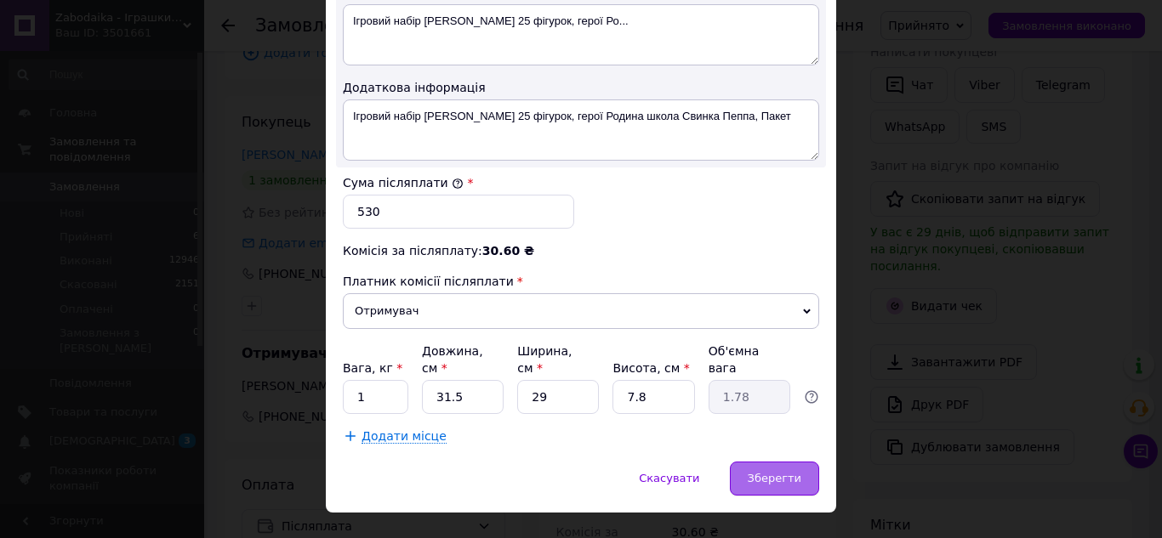
click at [762, 472] on span "Зберегти" at bounding box center [775, 478] width 54 height 13
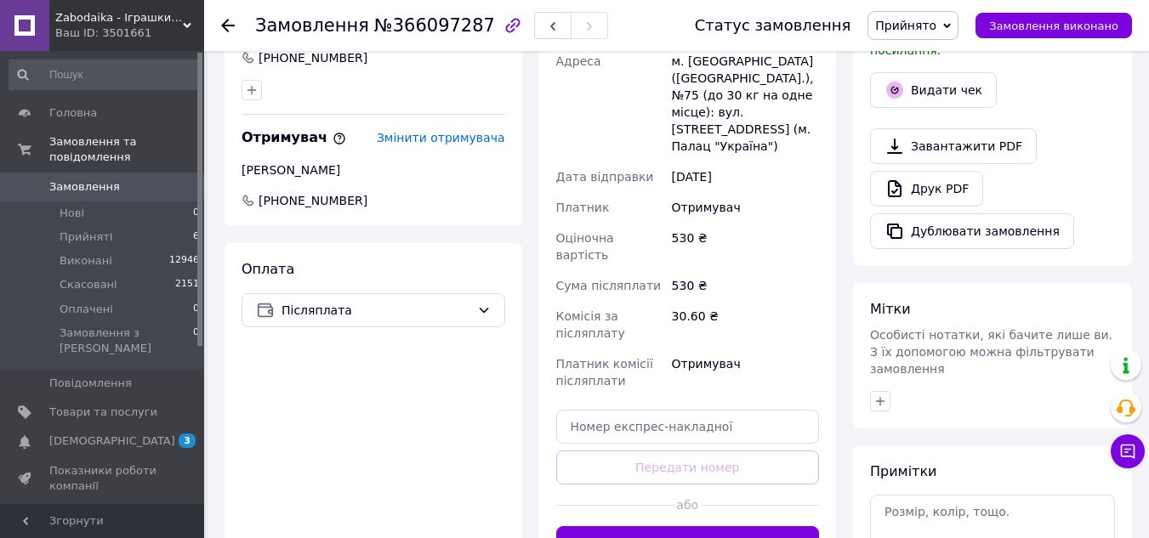
scroll to position [595, 0]
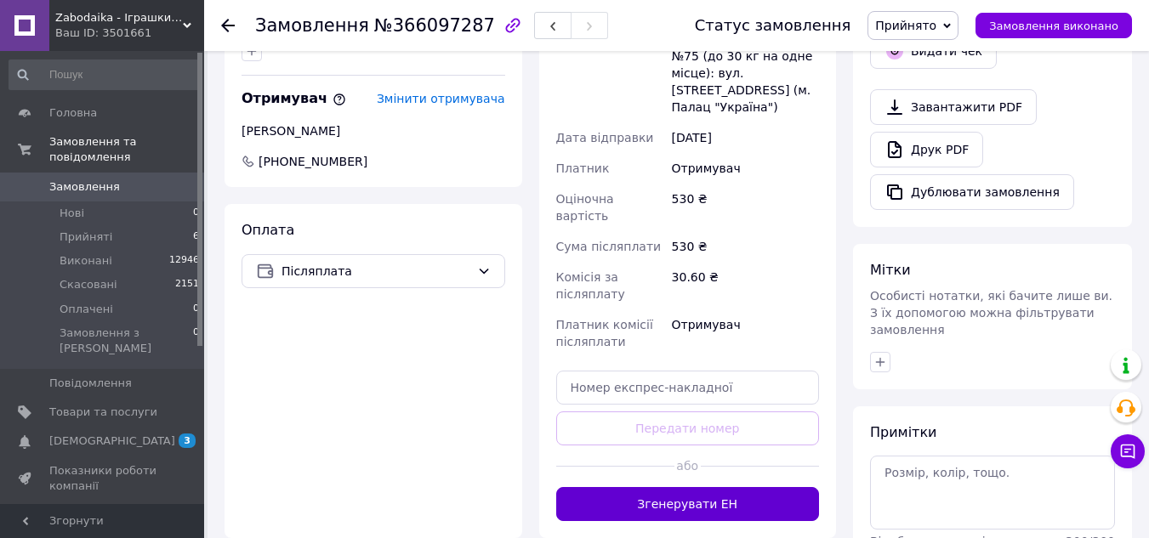
click at [721, 487] on button "Згенерувати ЕН" at bounding box center [688, 504] width 264 height 34
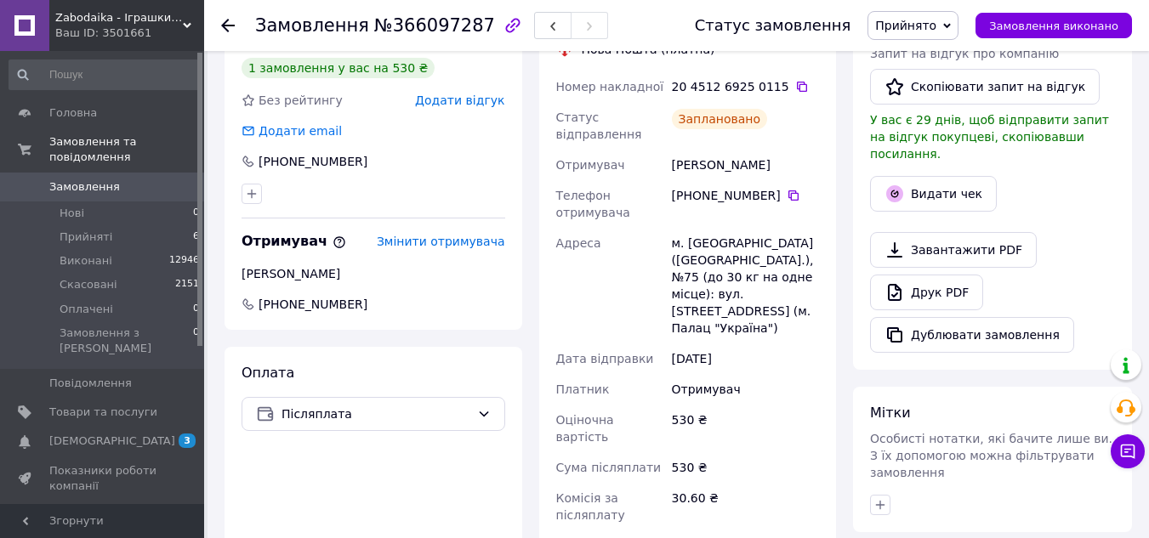
scroll to position [425, 0]
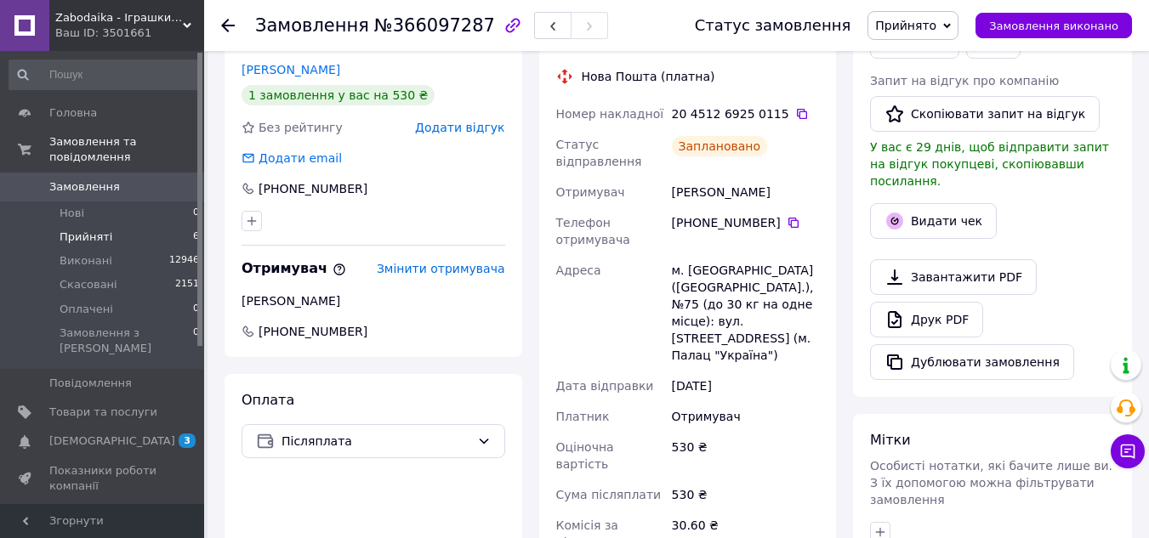
click at [109, 229] on li "Прийняті 6" at bounding box center [104, 237] width 209 height 24
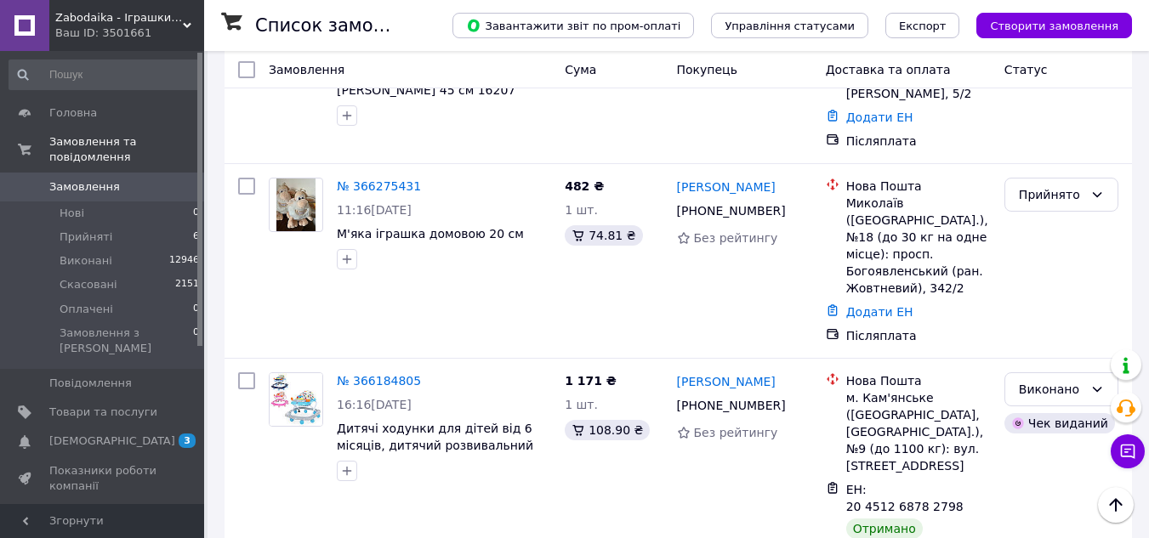
scroll to position [851, 0]
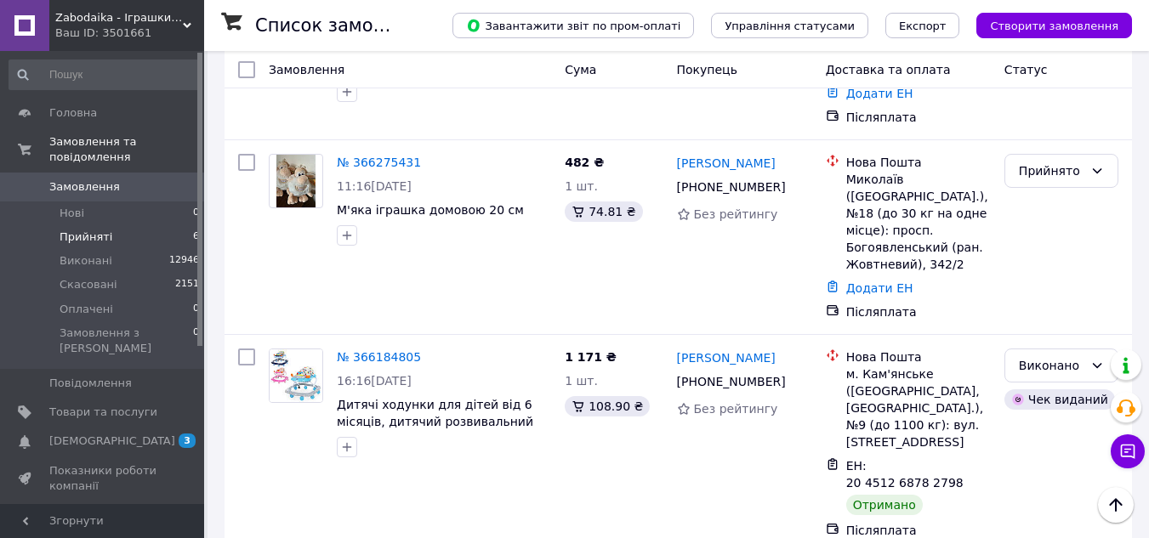
click at [101, 230] on span "Прийняті" at bounding box center [86, 237] width 53 height 15
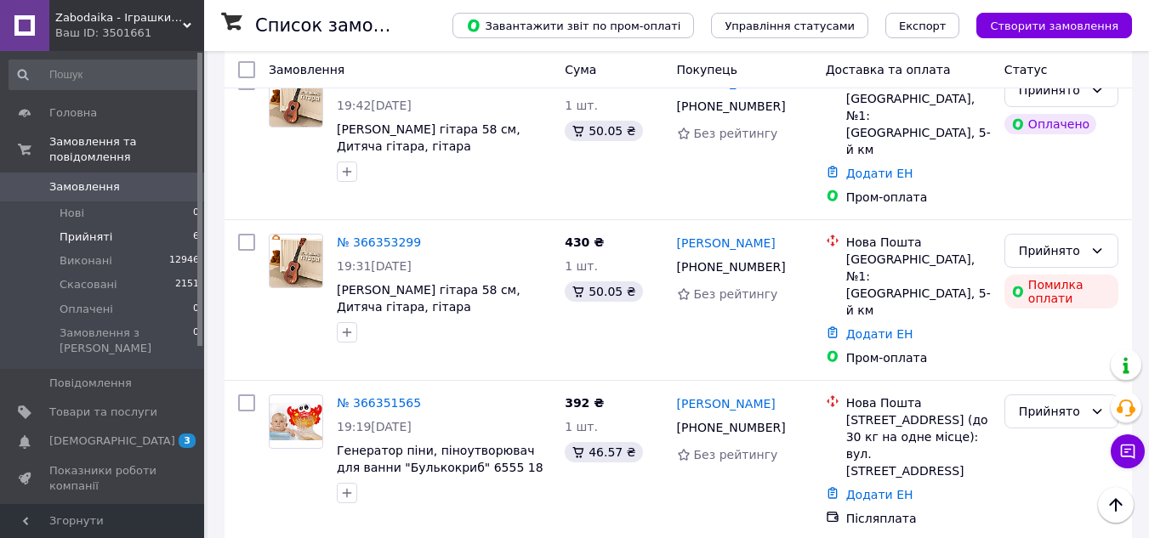
scroll to position [241, 0]
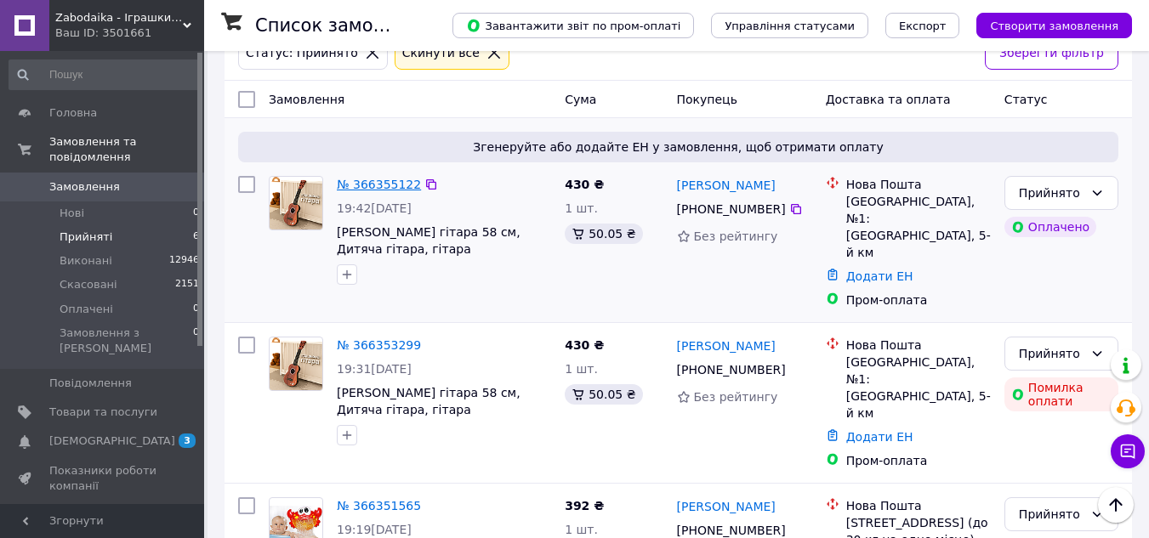
click at [369, 180] on link "№ 366355122" at bounding box center [379, 185] width 84 height 14
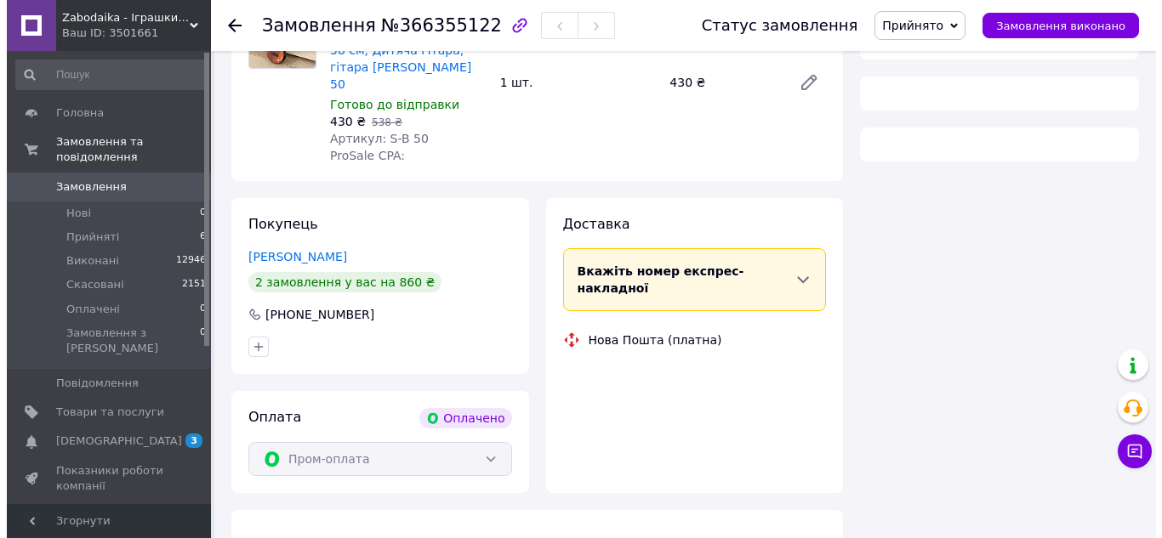
scroll to position [241, 0]
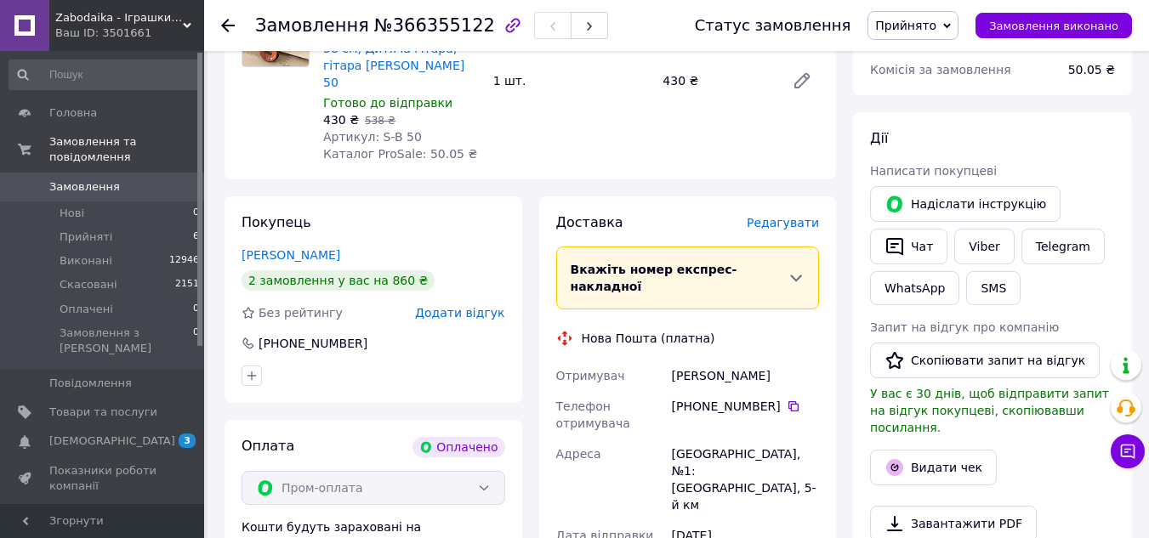
click at [802, 216] on span "Редагувати" at bounding box center [783, 223] width 72 height 14
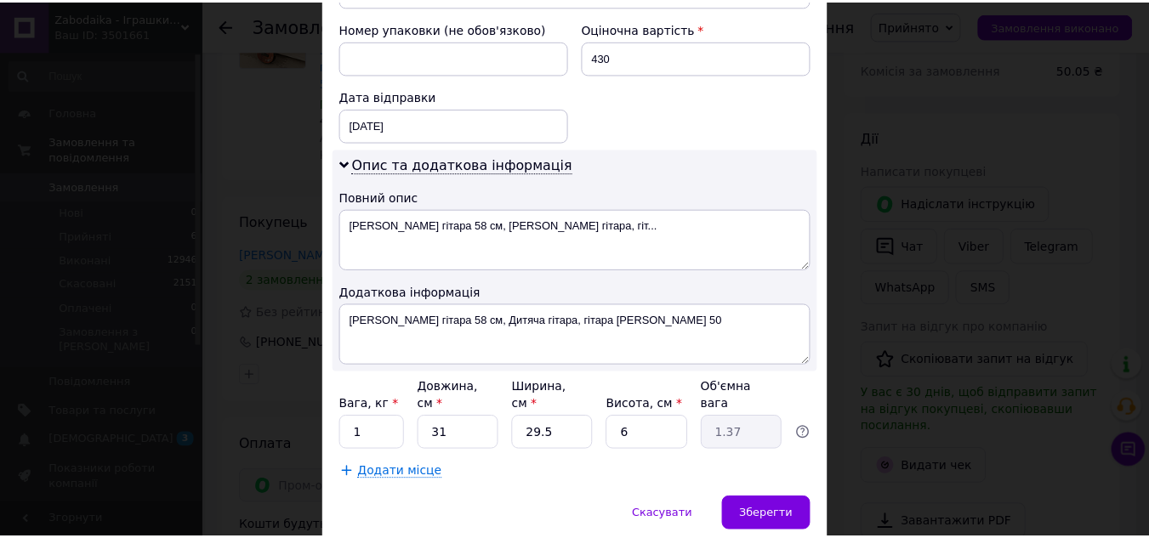
scroll to position [782, 0]
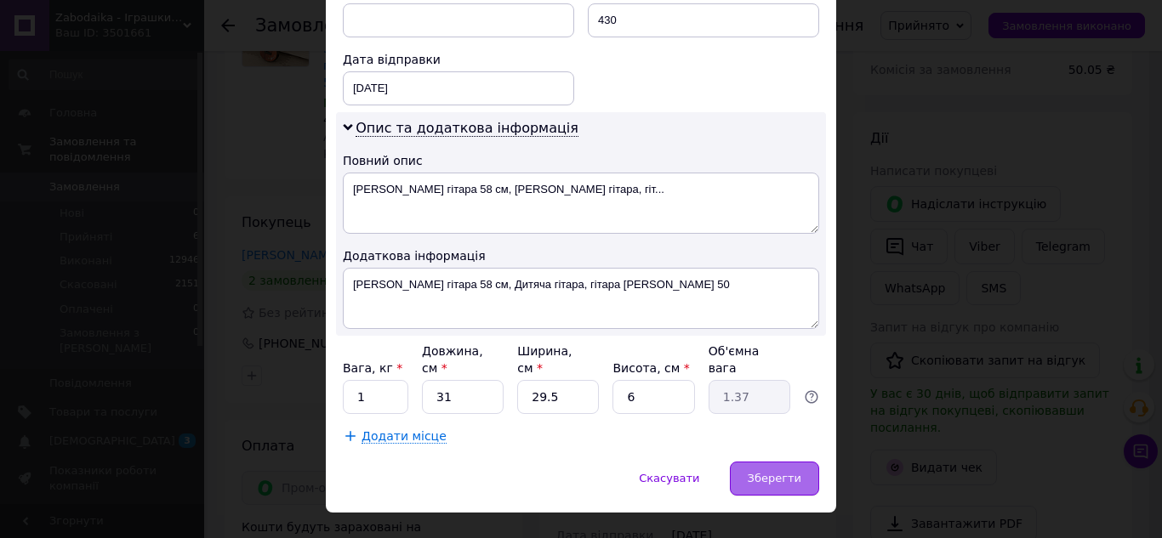
click at [772, 472] on span "Зберегти" at bounding box center [775, 478] width 54 height 13
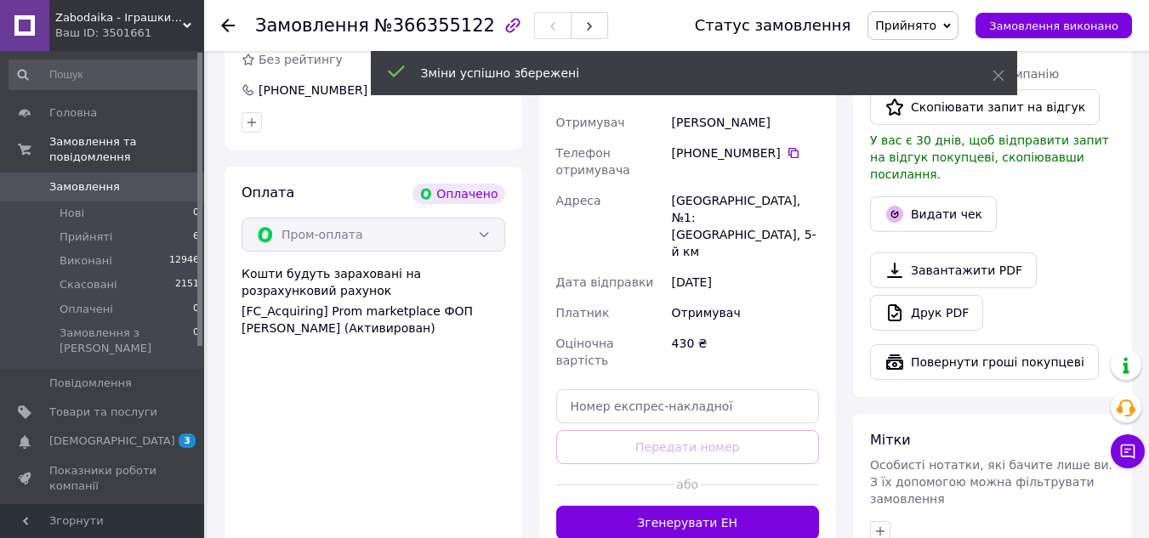
scroll to position [496, 0]
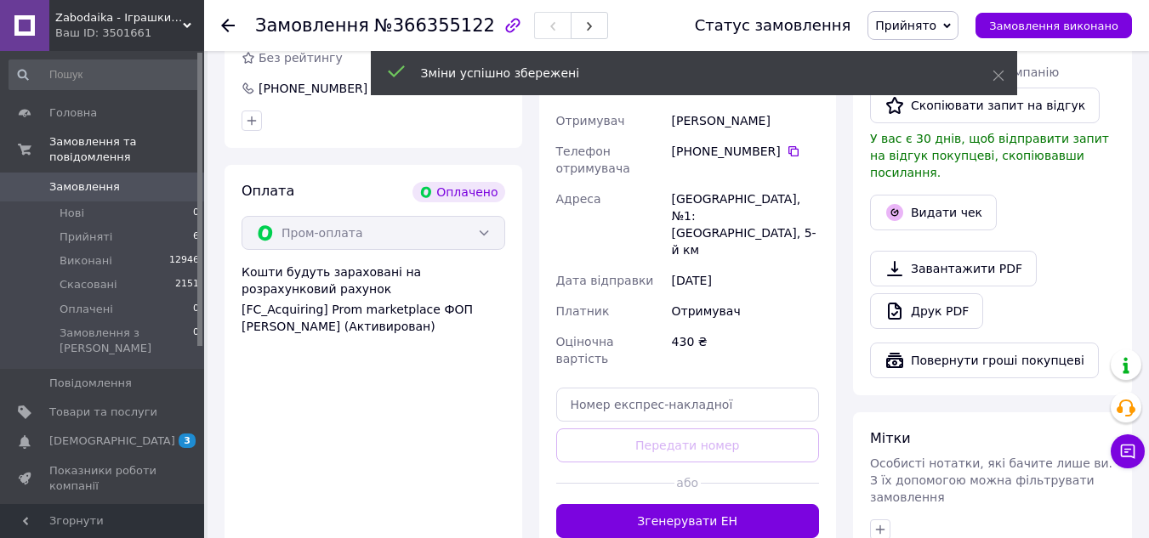
click at [681, 504] on button "Згенерувати ЕН" at bounding box center [688, 521] width 264 height 34
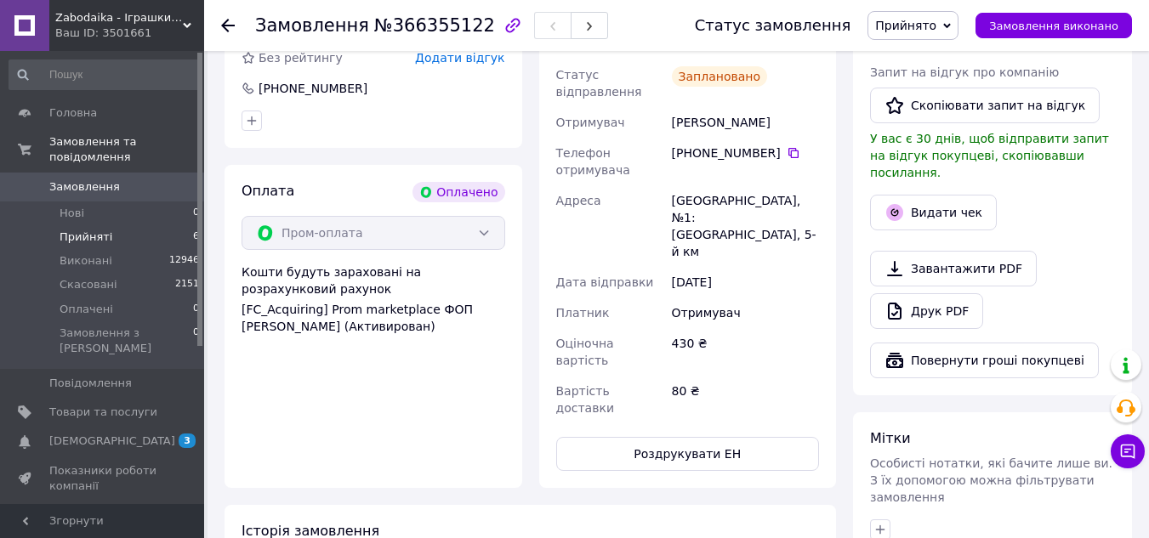
click at [94, 230] on span "Прийняті" at bounding box center [86, 237] width 53 height 15
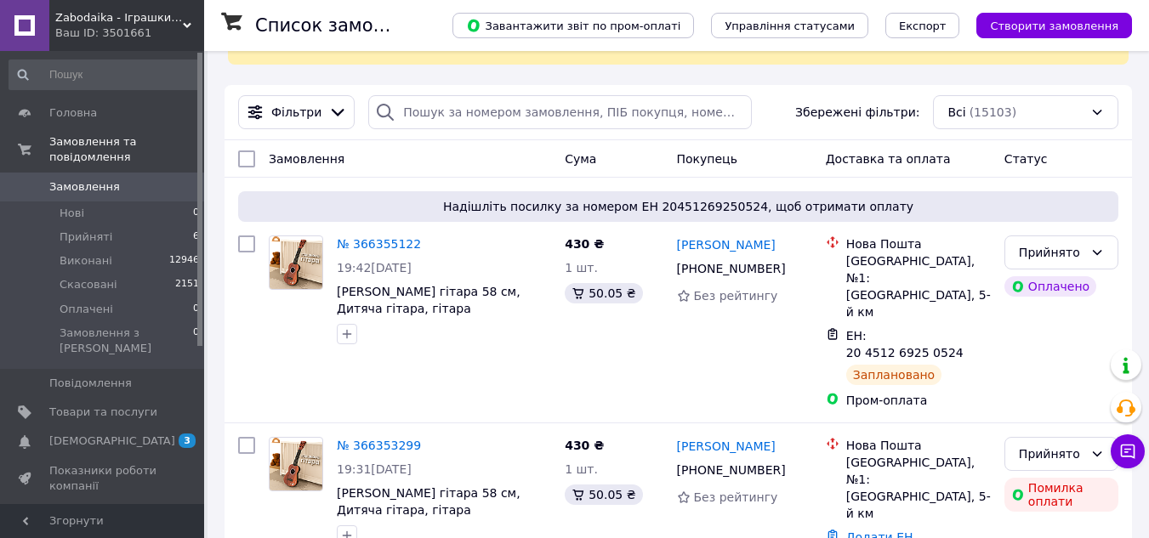
scroll to position [170, 0]
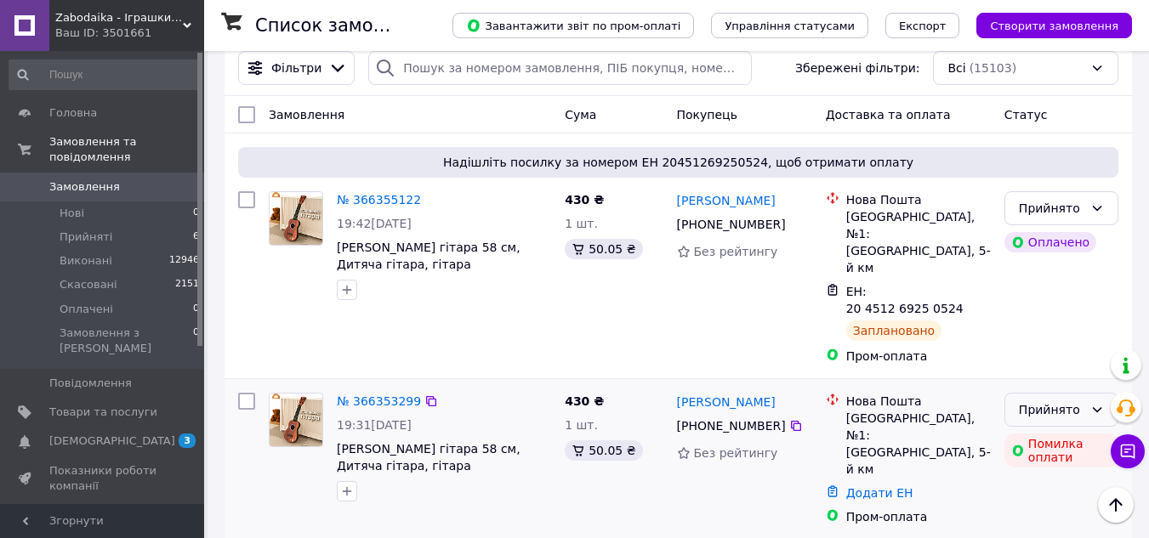
click at [1041, 401] on div "Прийнято" at bounding box center [1051, 410] width 65 height 19
click at [1051, 441] on li "Скасовано" at bounding box center [1061, 444] width 112 height 31
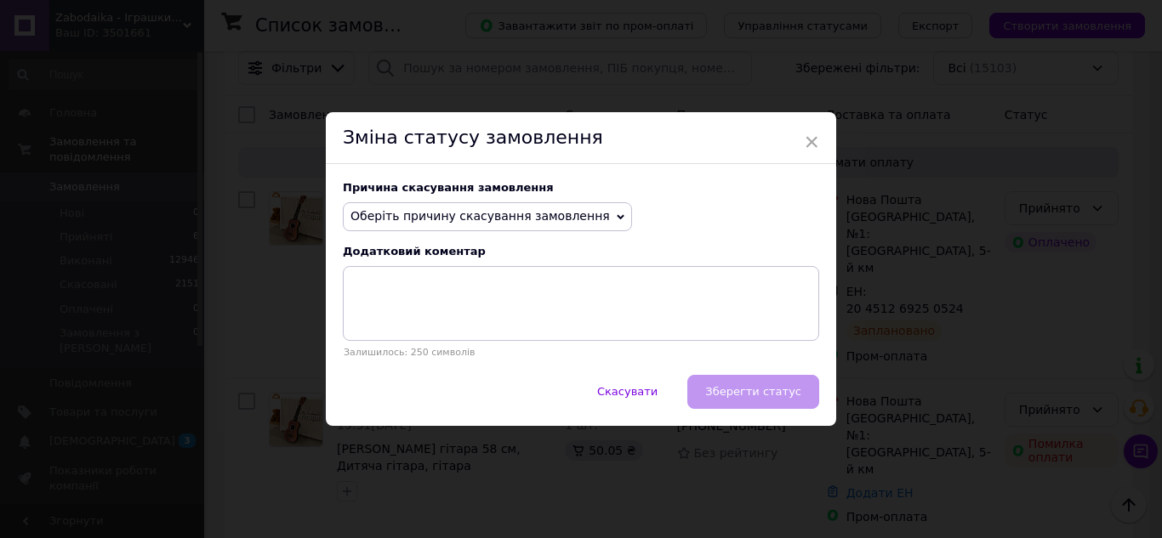
click at [518, 216] on span "Оберіть причину скасування замовлення" at bounding box center [479, 216] width 259 height 14
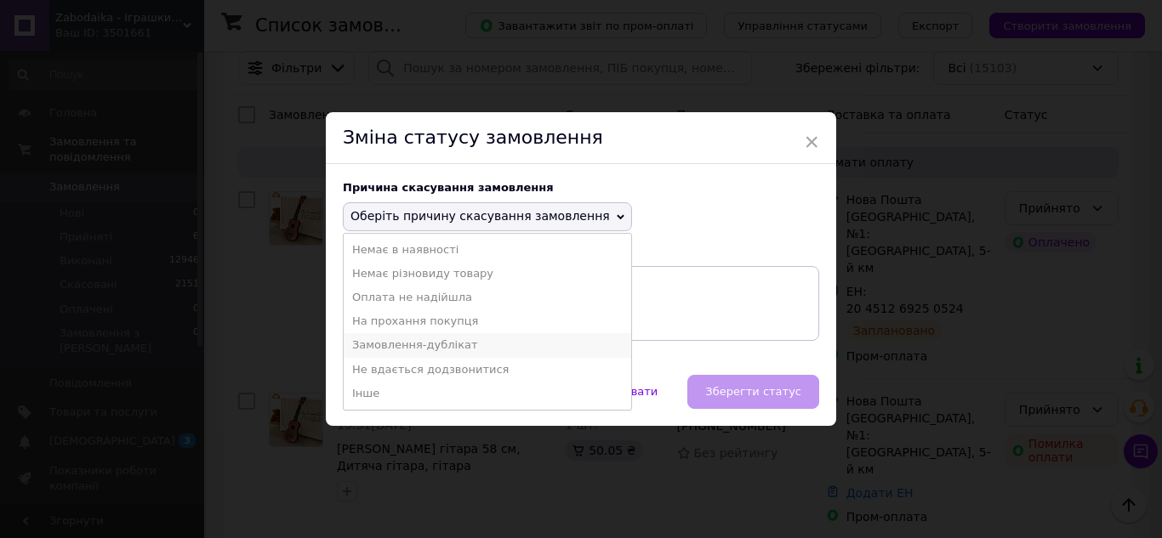
click at [455, 343] on li "Замовлення-дублікат" at bounding box center [488, 345] width 288 height 24
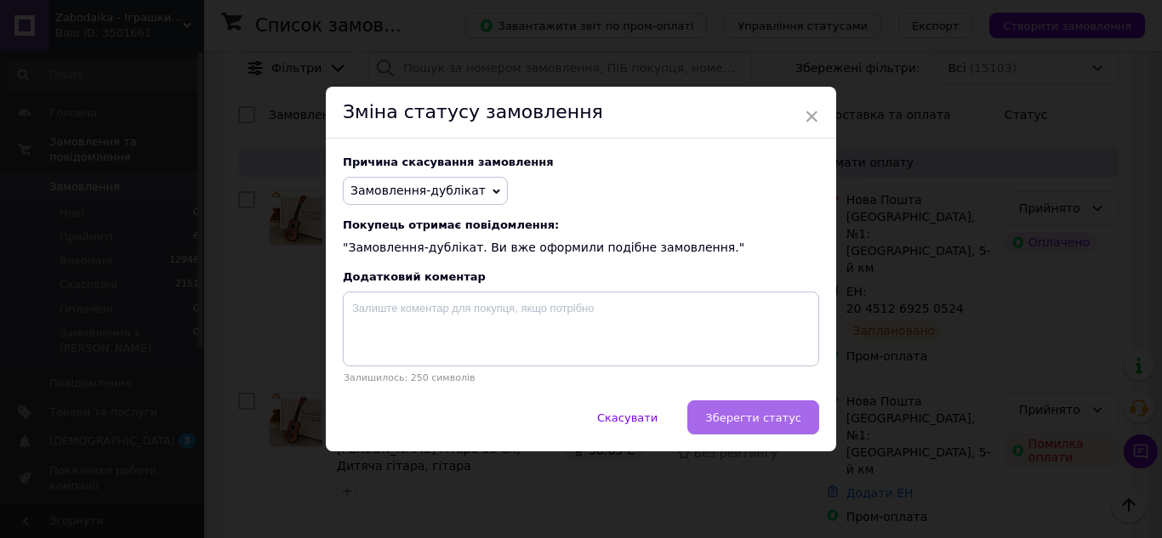
click at [745, 412] on button "Зберегти статус" at bounding box center [753, 418] width 132 height 34
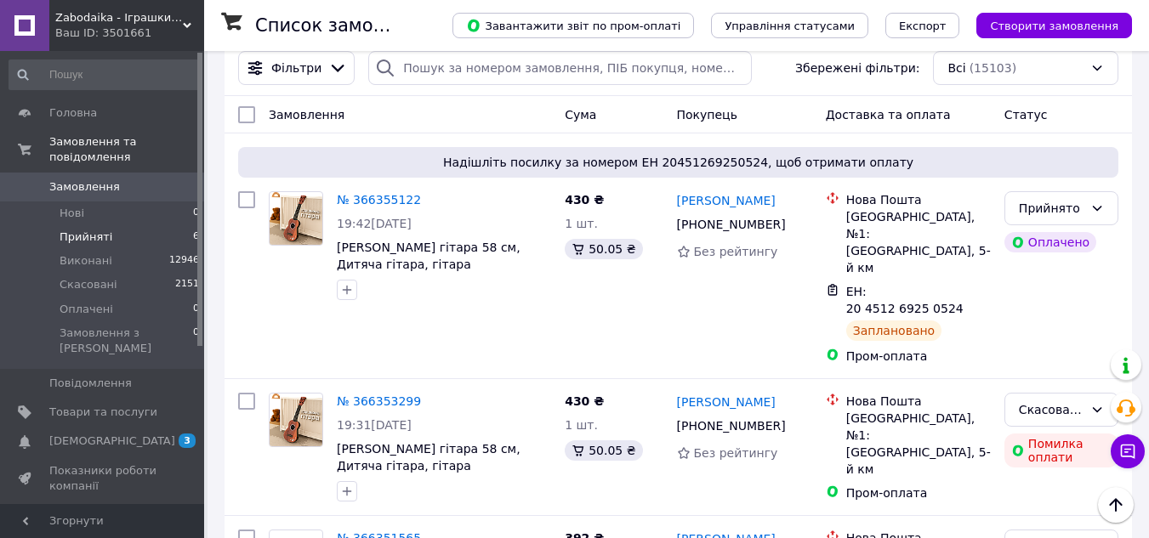
click at [58, 228] on li "Прийняті 6" at bounding box center [104, 237] width 209 height 24
